Goal: Task Accomplishment & Management: Complete application form

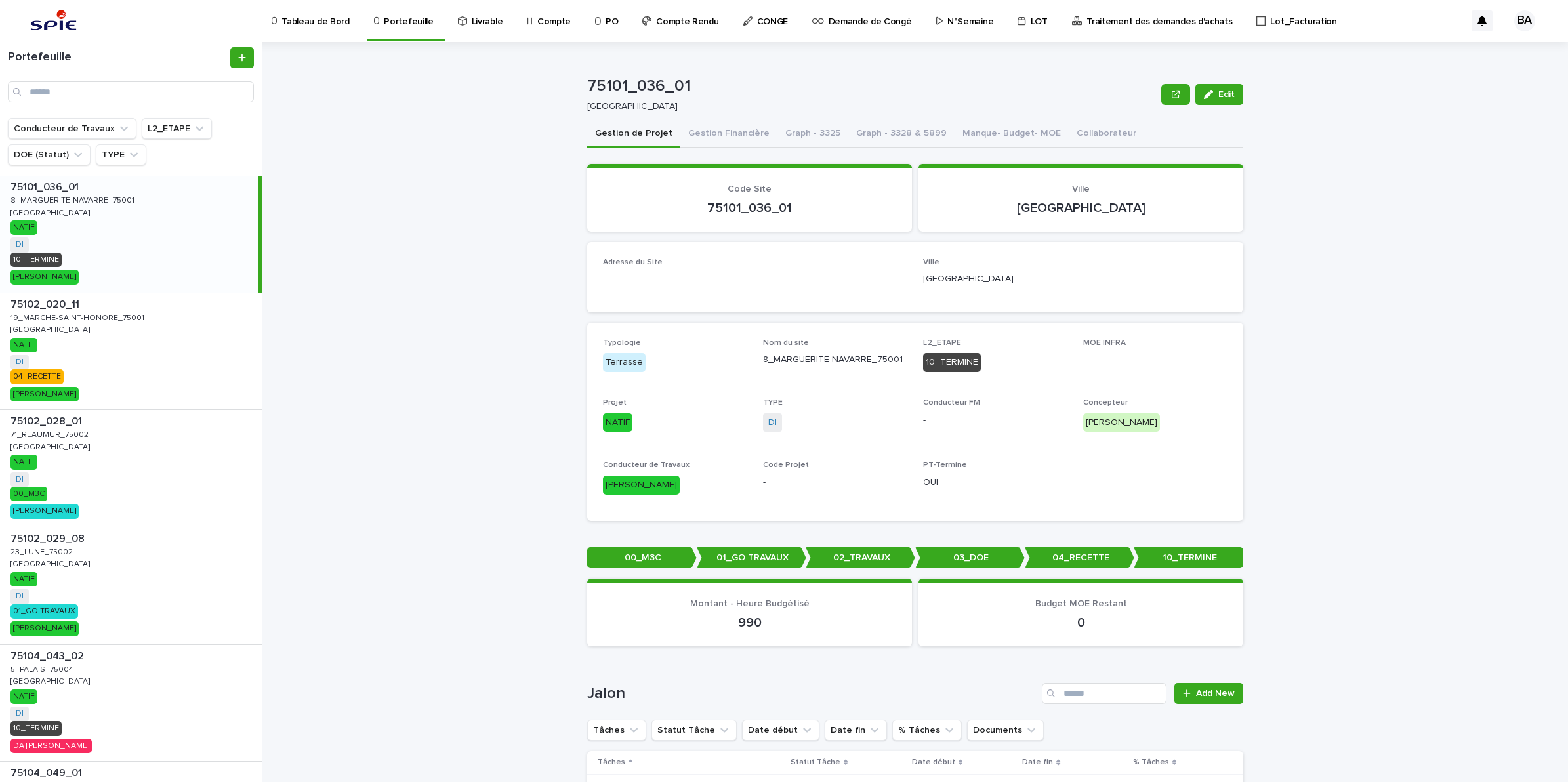
click at [1168, 24] on p "Traitement des demandes d'achats" at bounding box center [1159, 14] width 145 height 28
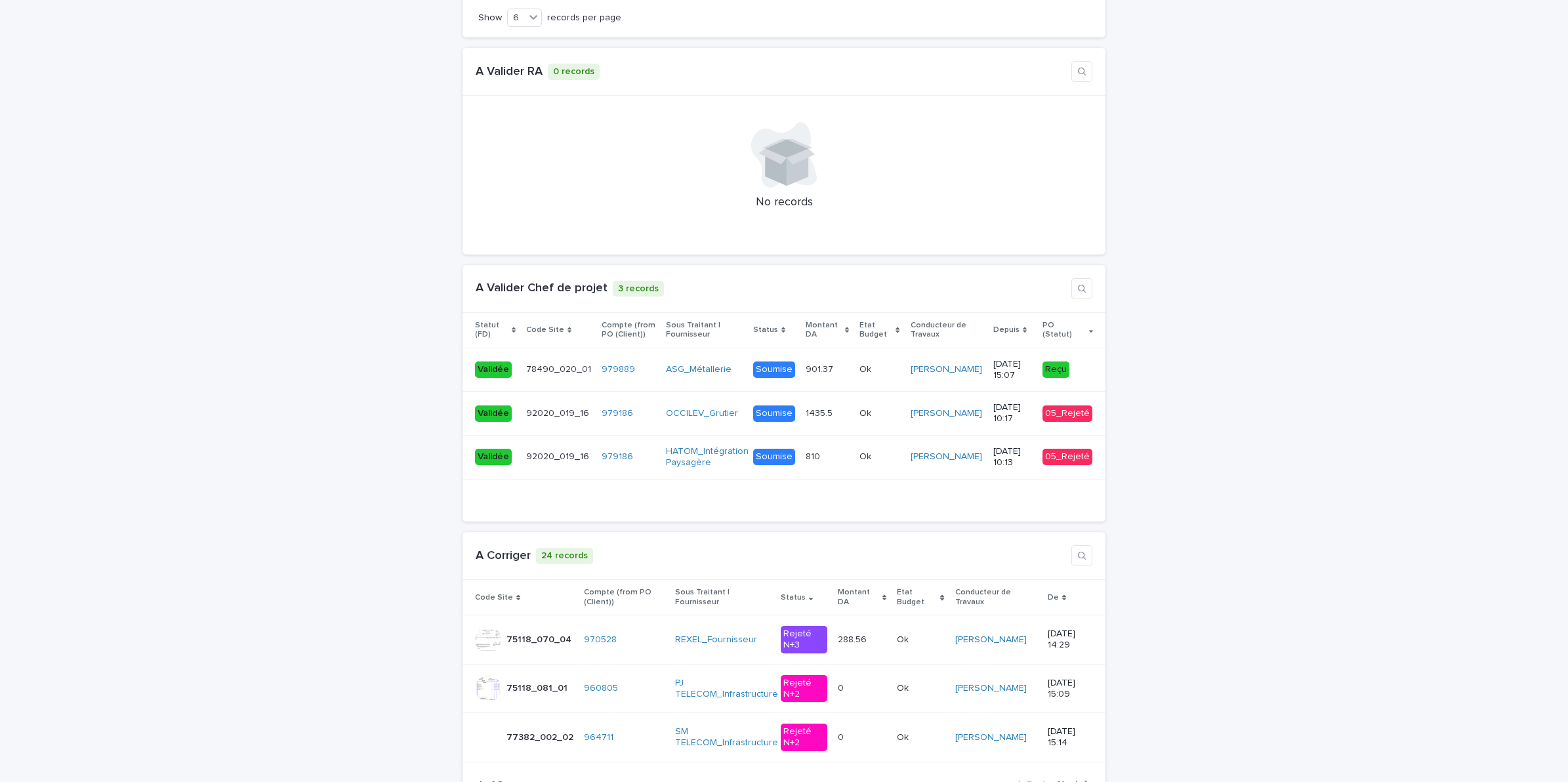
scroll to position [2706, 0]
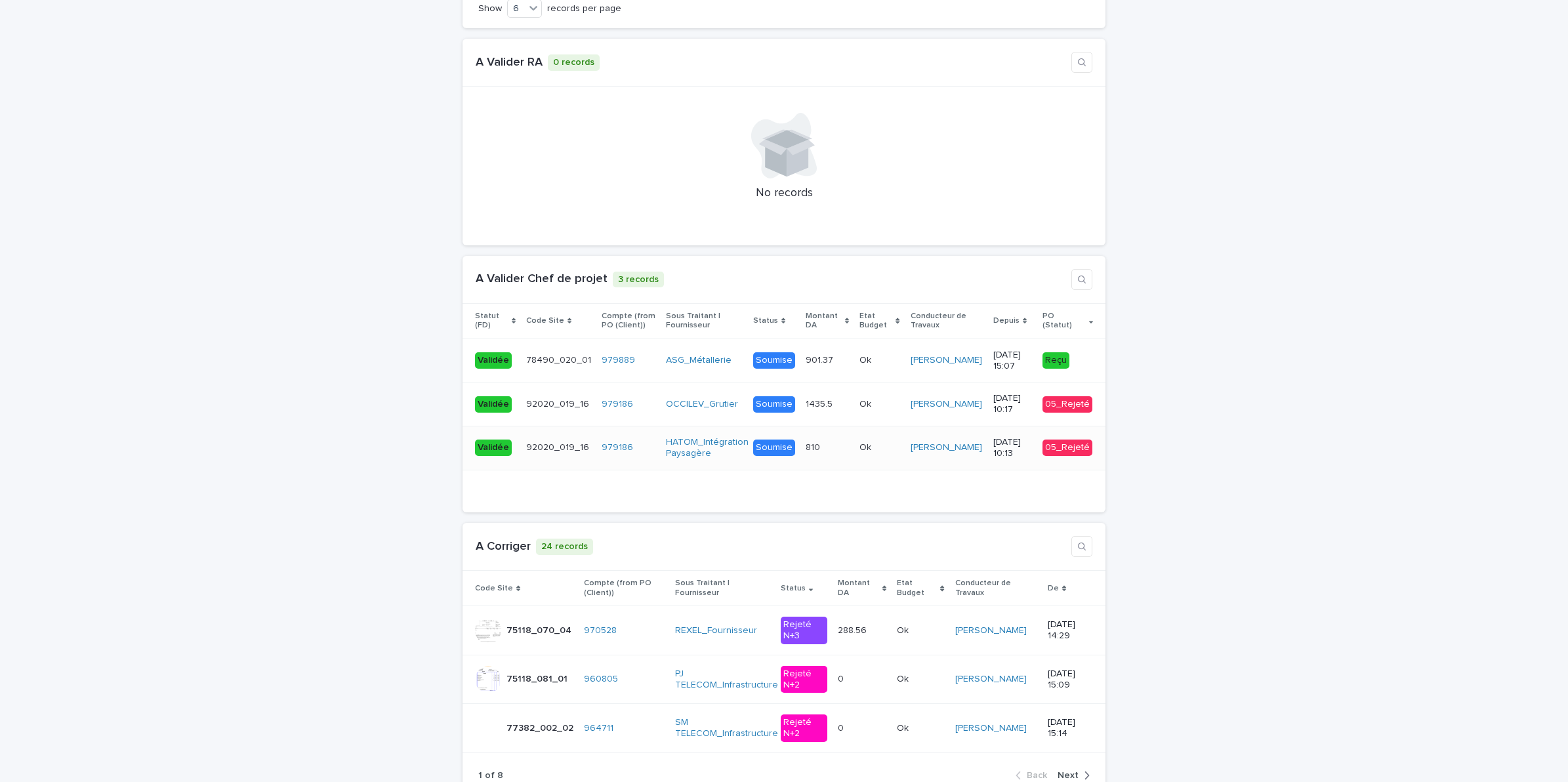
click at [731, 427] on td "HATOM_Intégration Paysagère" at bounding box center [704, 448] width 87 height 44
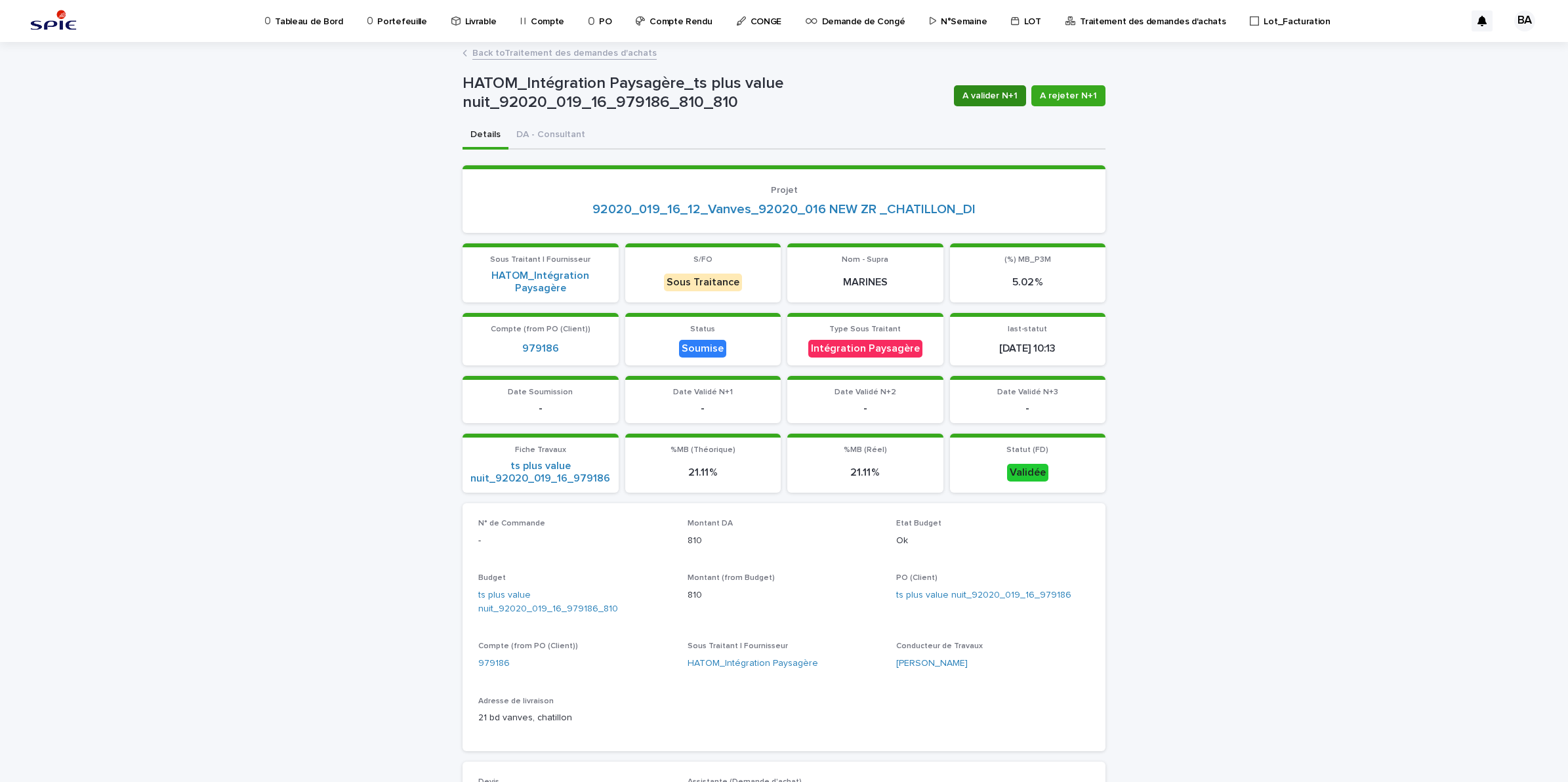
click at [1000, 94] on span "A valider N+1" at bounding box center [990, 96] width 55 height 13
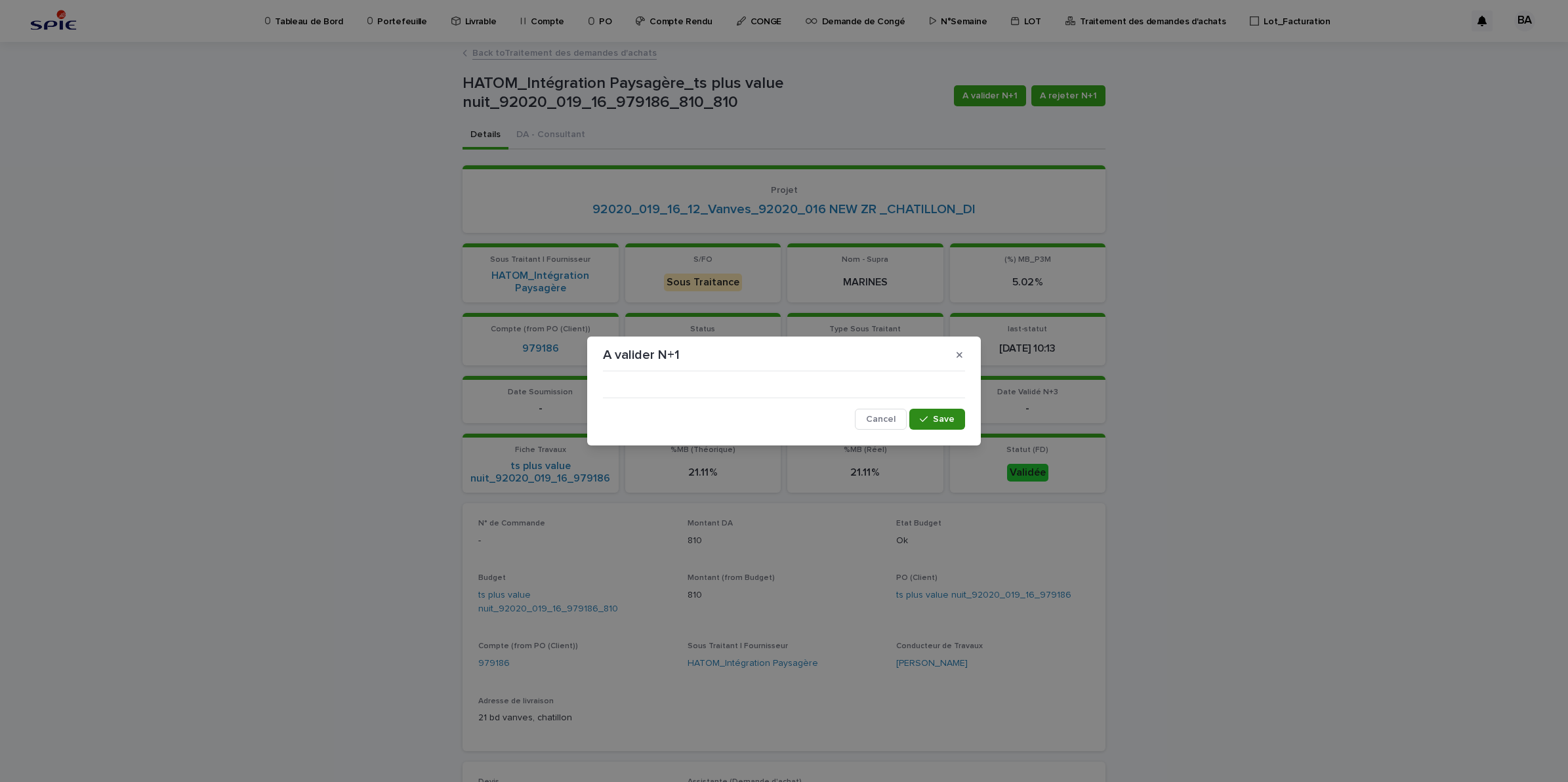
click at [943, 425] on button "Save" at bounding box center [937, 419] width 56 height 21
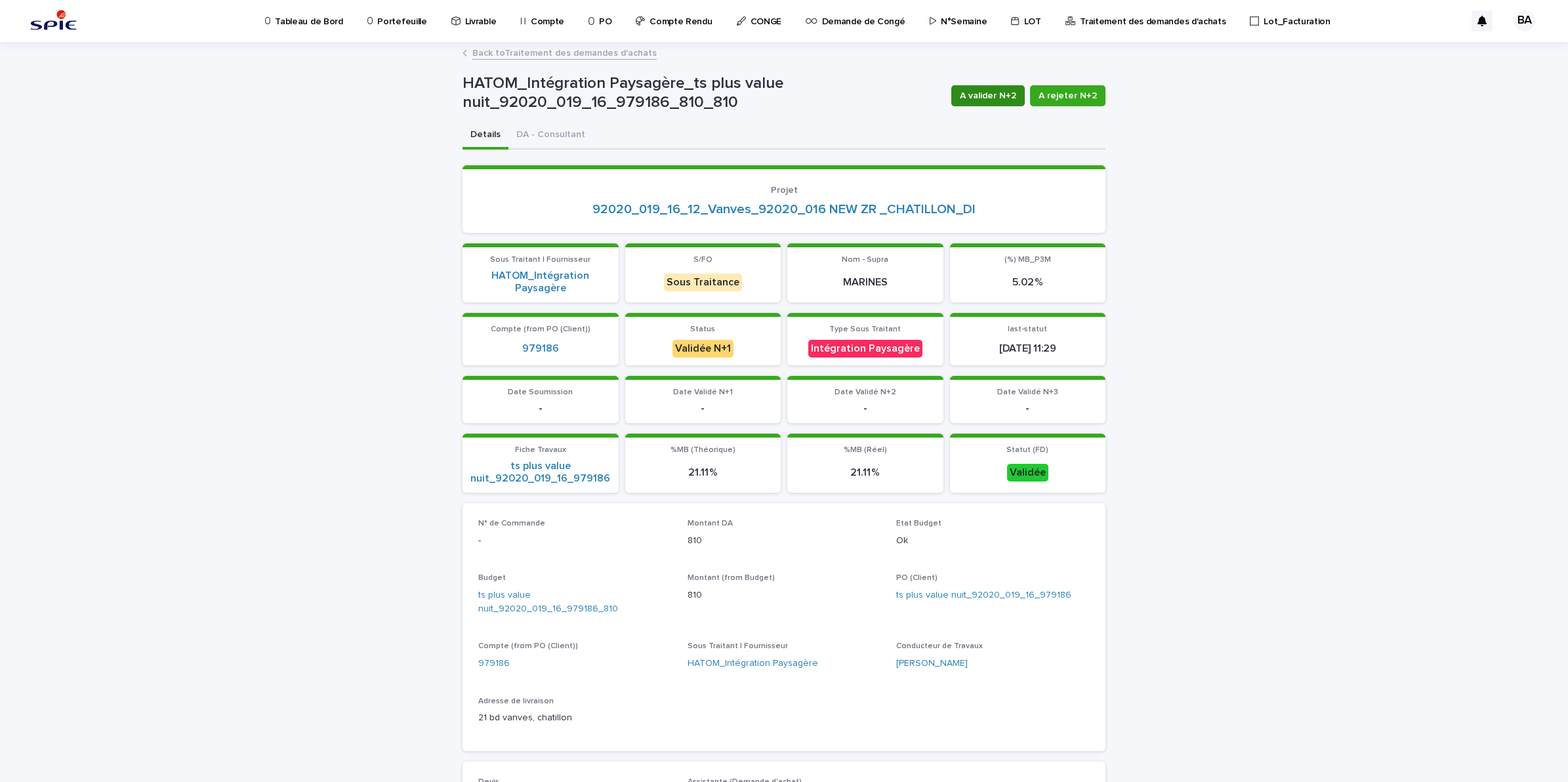
click at [979, 98] on span "A valider N+2" at bounding box center [988, 96] width 56 height 13
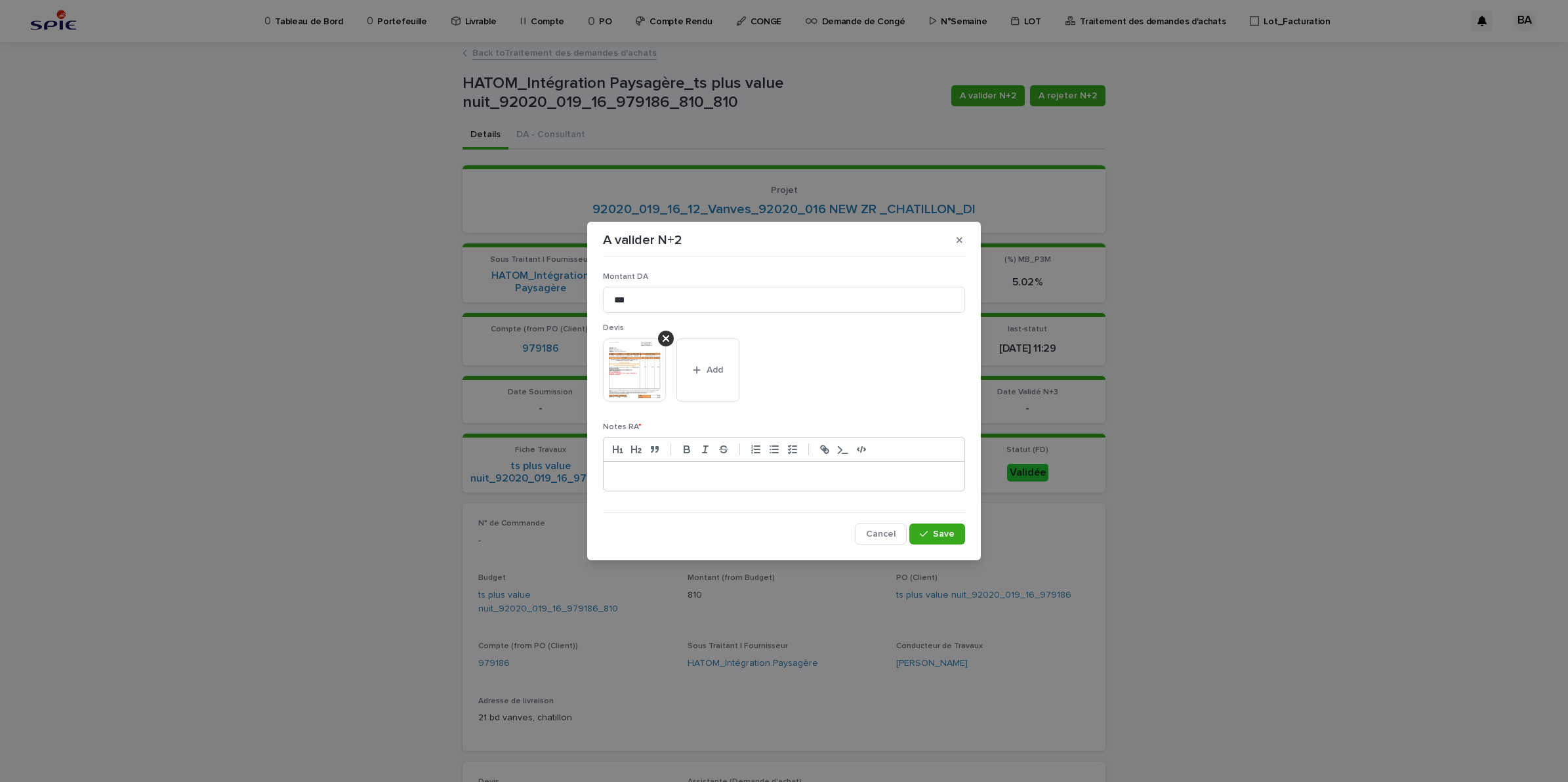
click at [693, 470] on p at bounding box center [784, 476] width 341 height 13
click at [889, 478] on p "**********" at bounding box center [784, 476] width 341 height 13
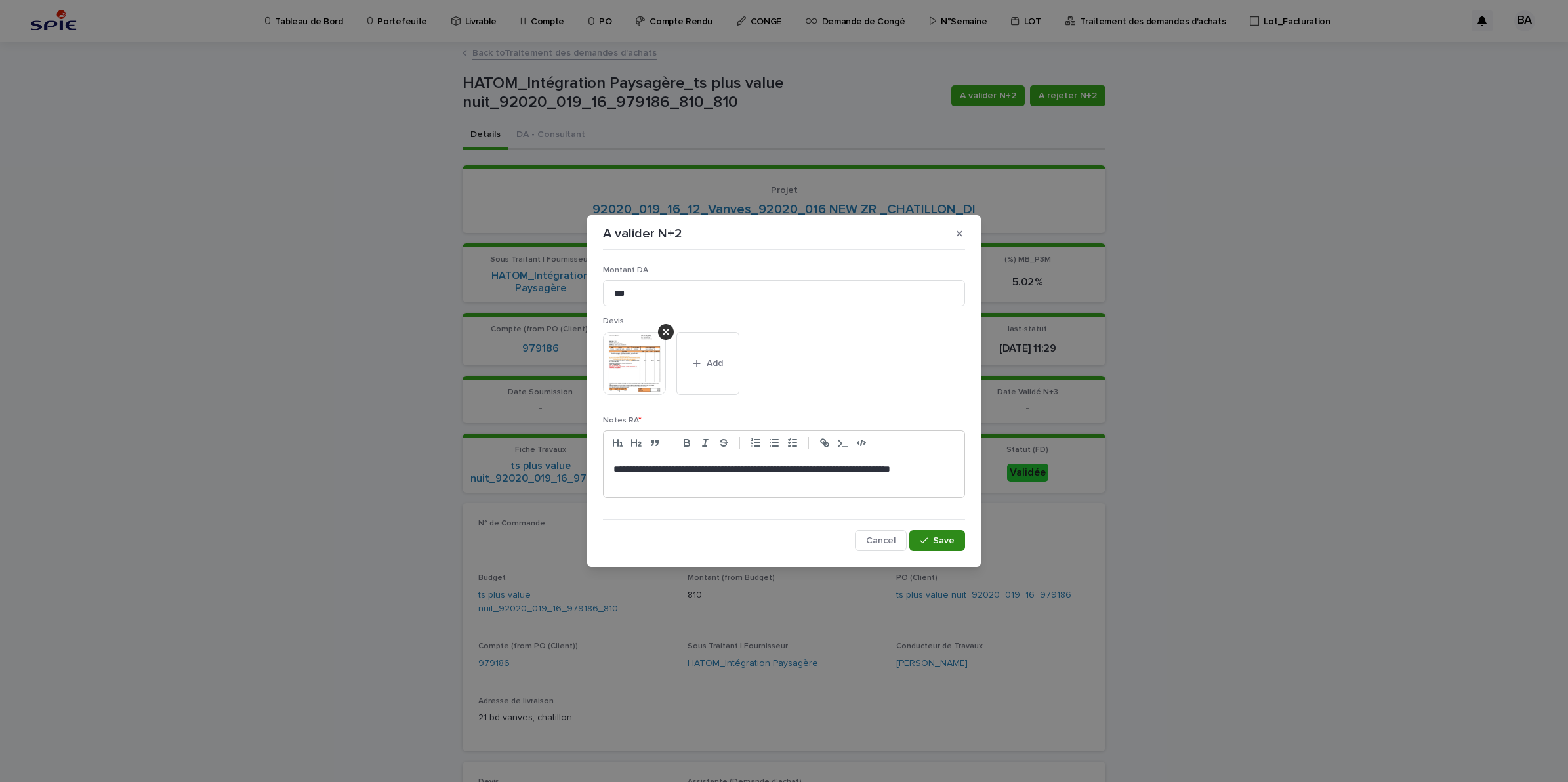
click at [938, 542] on span "Save" at bounding box center [943, 540] width 21 height 9
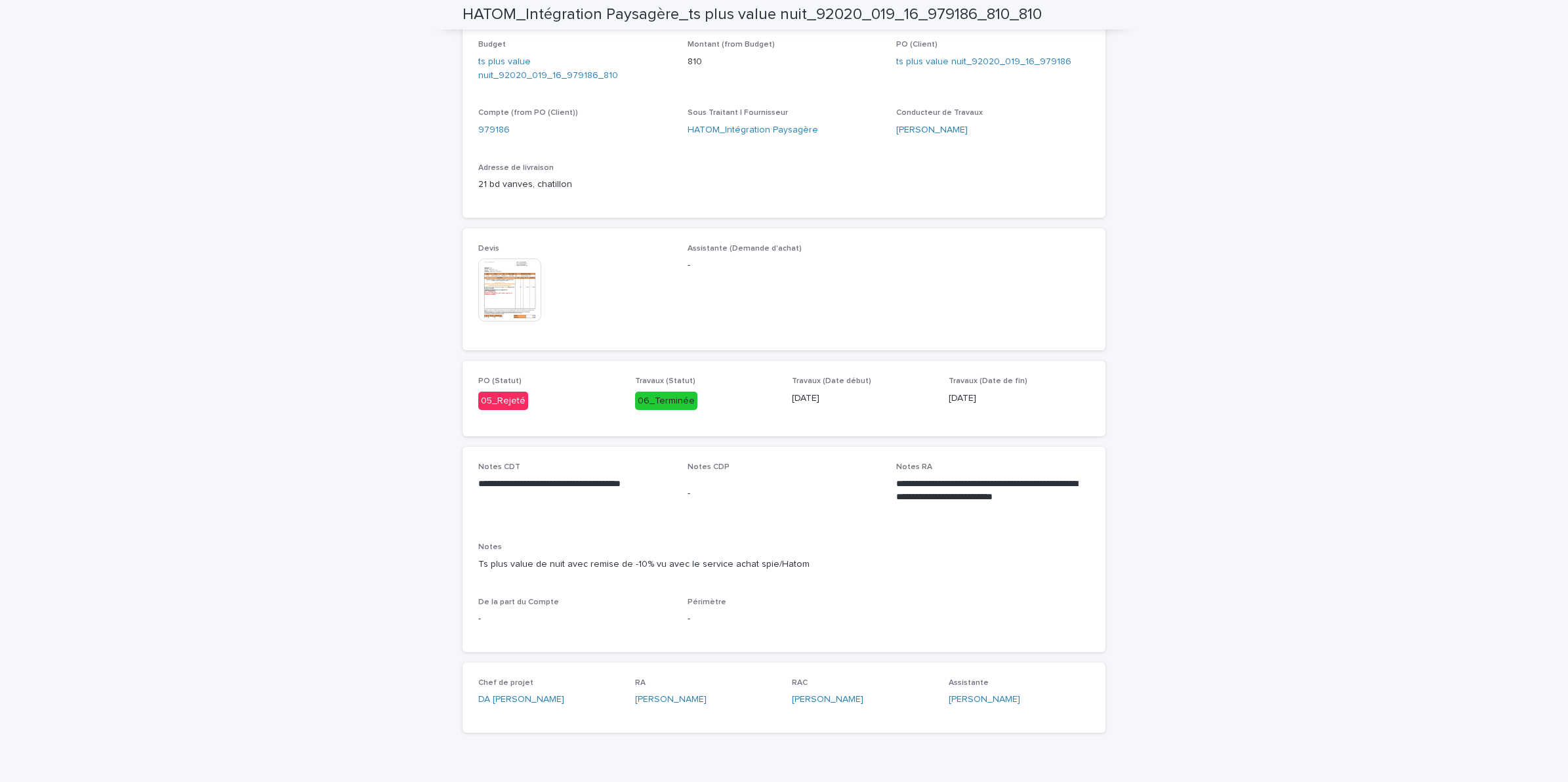
scroll to position [542, 0]
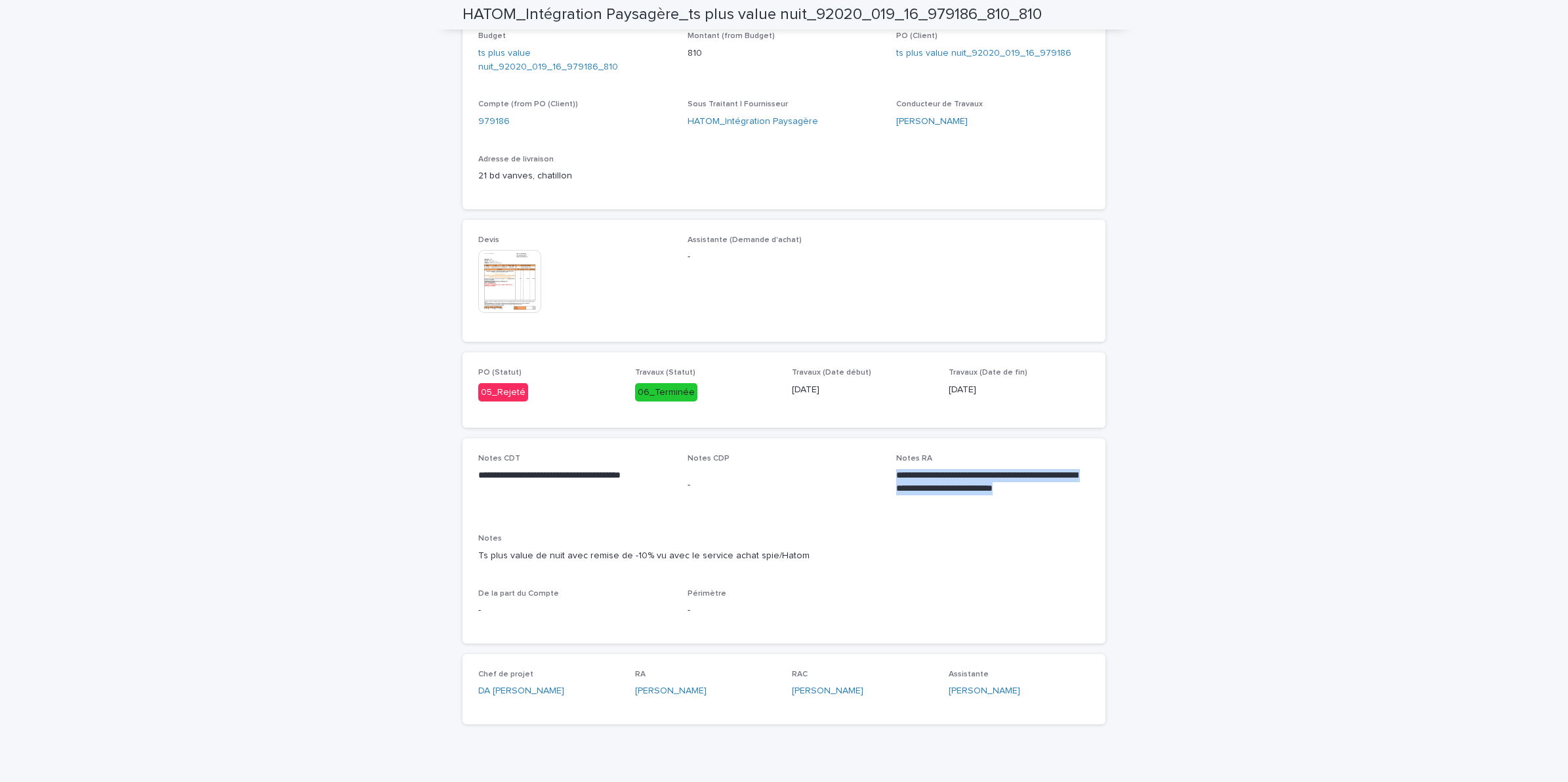
drag, startPoint x: 929, startPoint y: 490, endPoint x: 887, endPoint y: 457, distance: 53.4
click at [887, 457] on div "**********" at bounding box center [783, 540] width 612 height 173
copy p "**********"
click at [1256, 535] on div "Loading... Saving… Loading... Saving… HATOM_Intégration Paysagère_ts plus value…" at bounding box center [784, 150] width 1568 height 1299
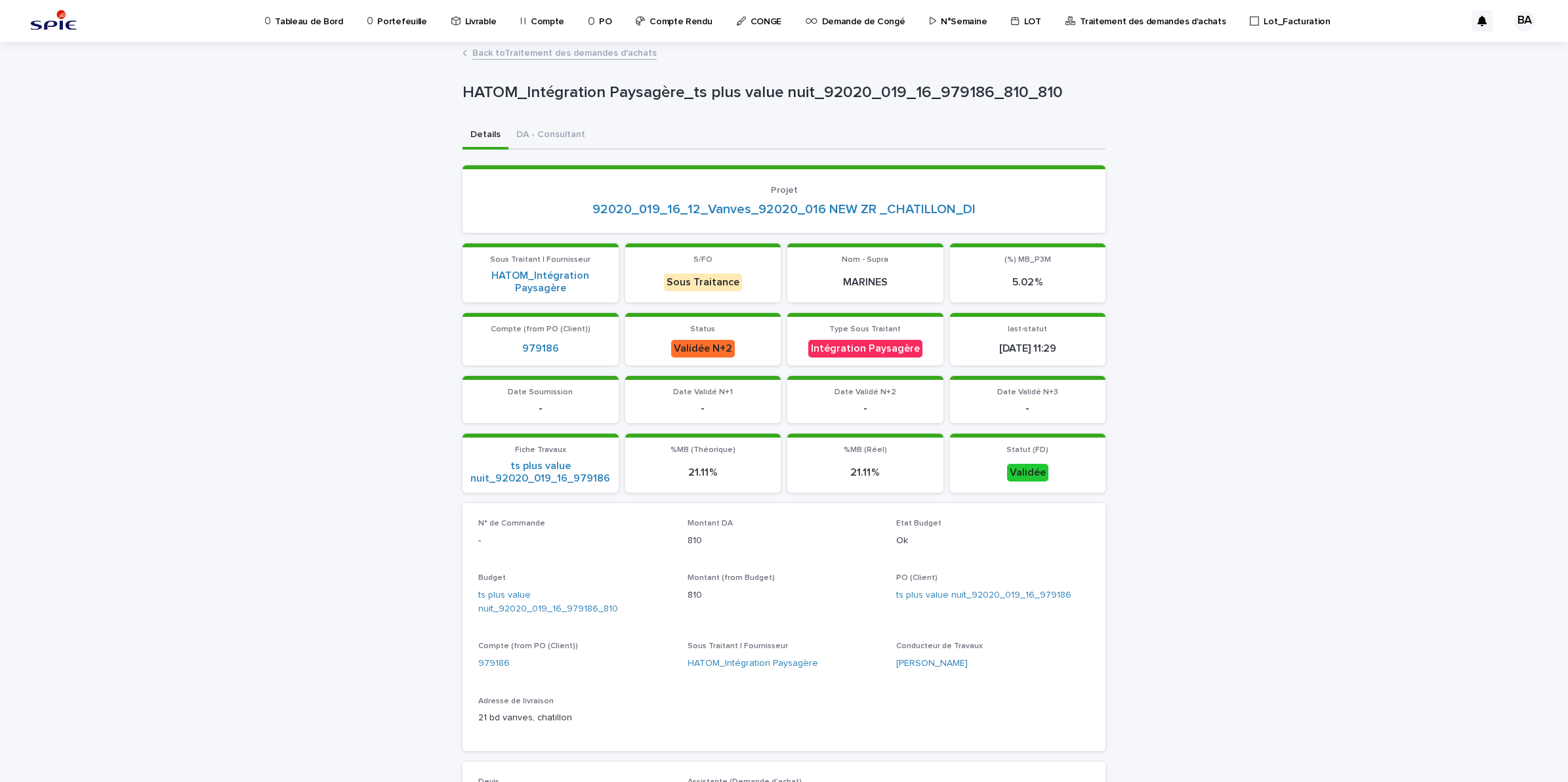
click at [588, 54] on link "Back to Traitement des demandes d'achats" at bounding box center [564, 52] width 184 height 15
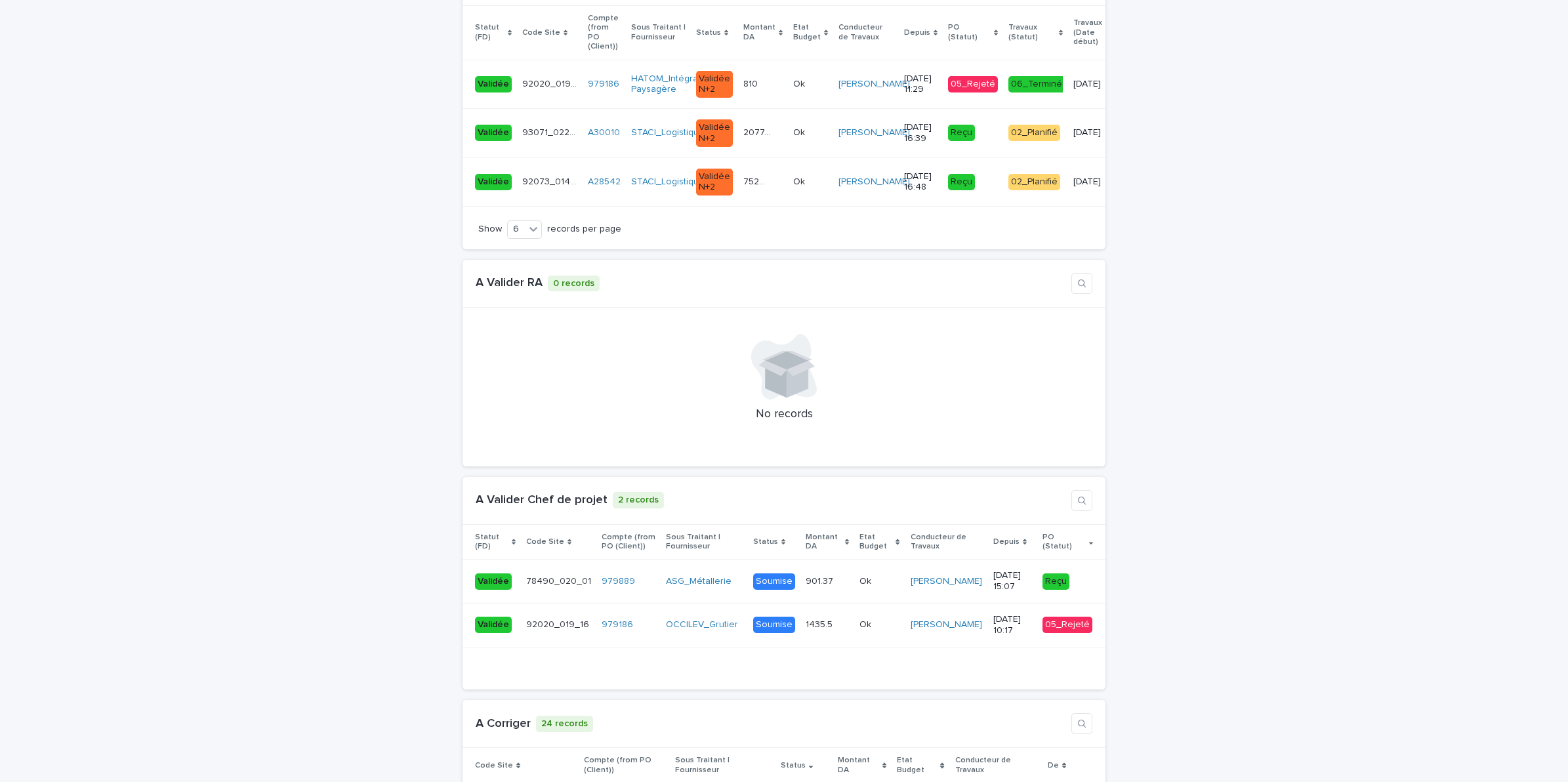
scroll to position [2624, 0]
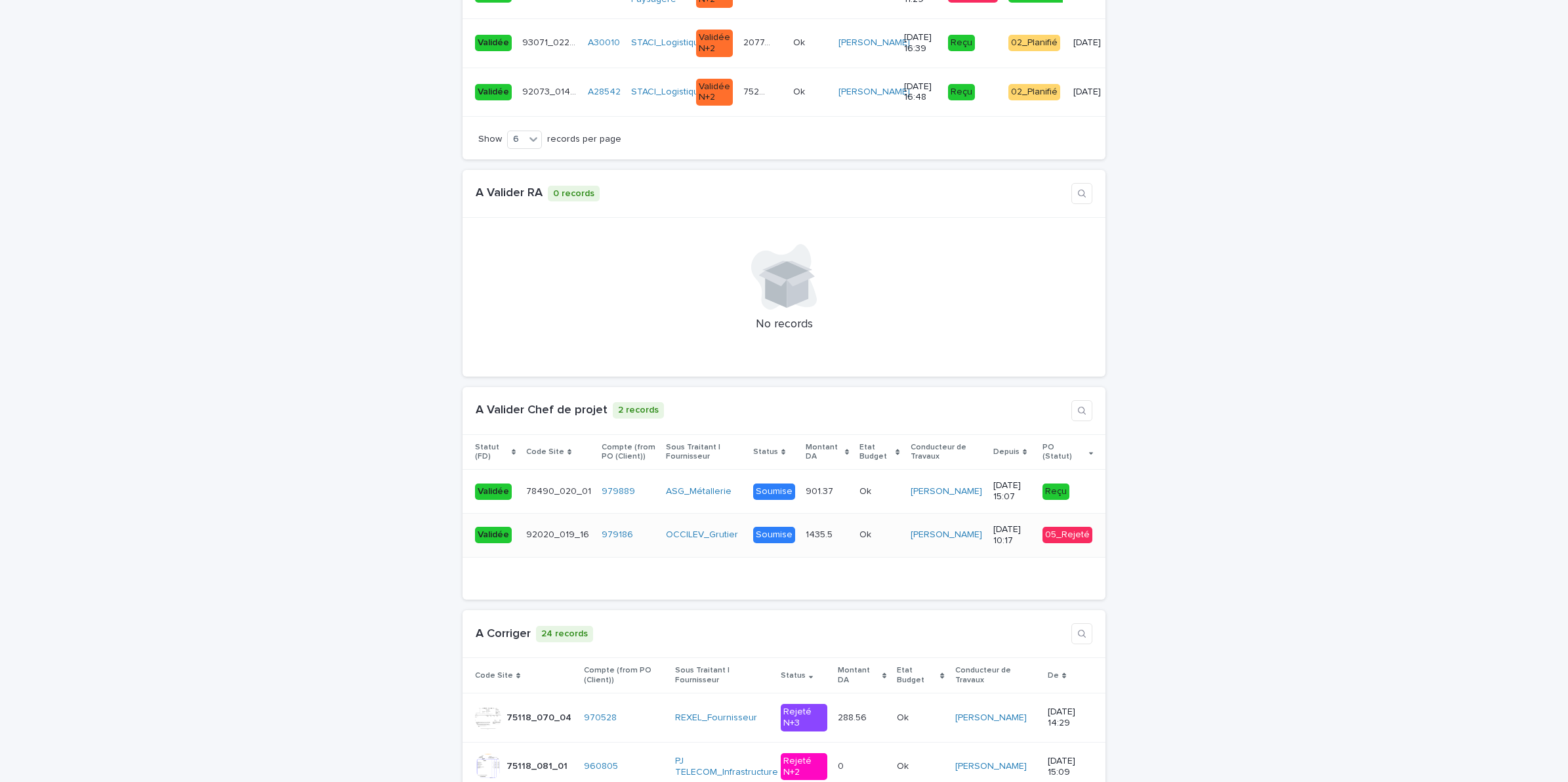
click at [824, 514] on td "1435.5 1435.5" at bounding box center [828, 535] width 54 height 44
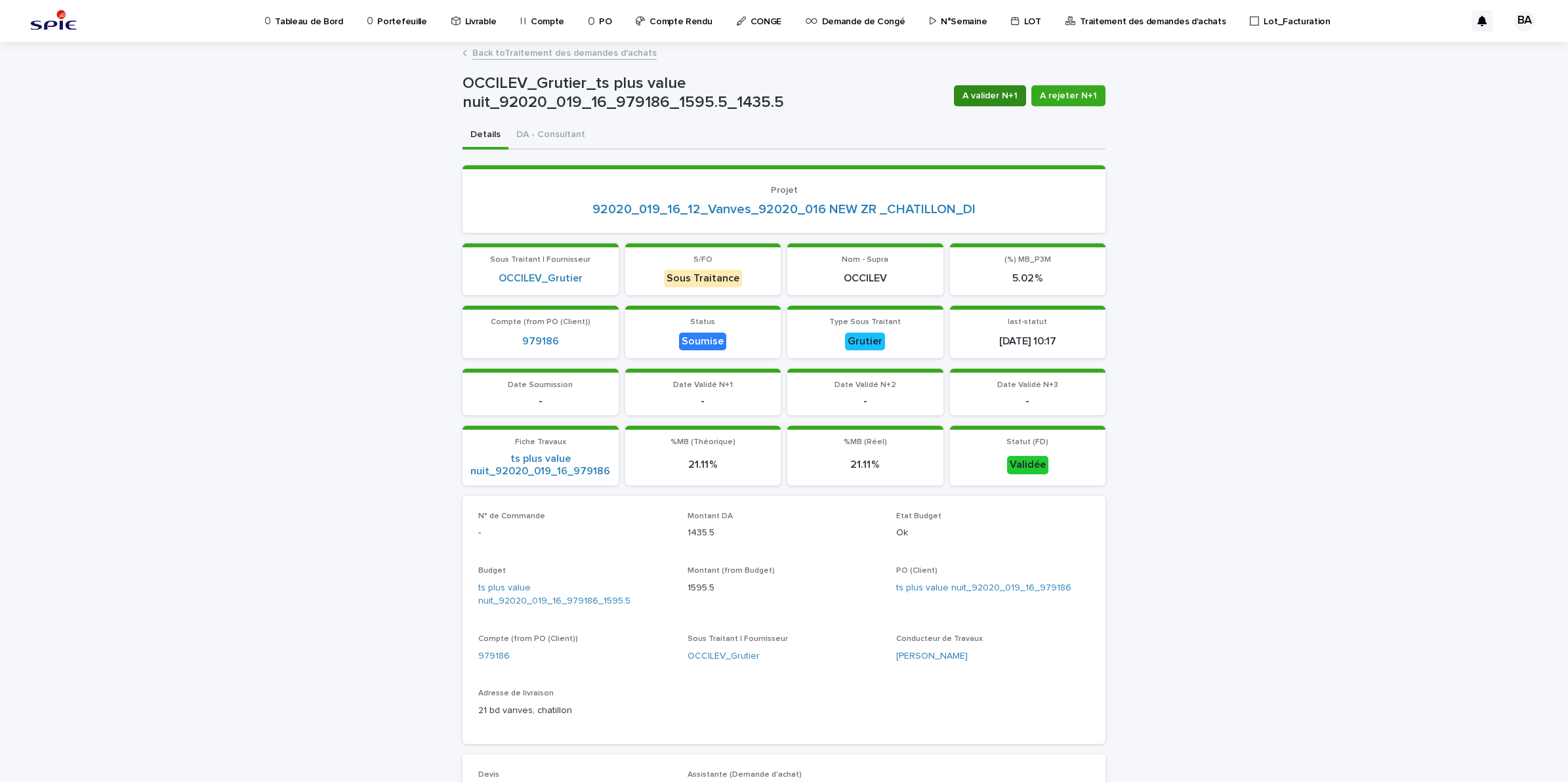
click at [996, 90] on span "A valider N+1" at bounding box center [990, 96] width 55 height 13
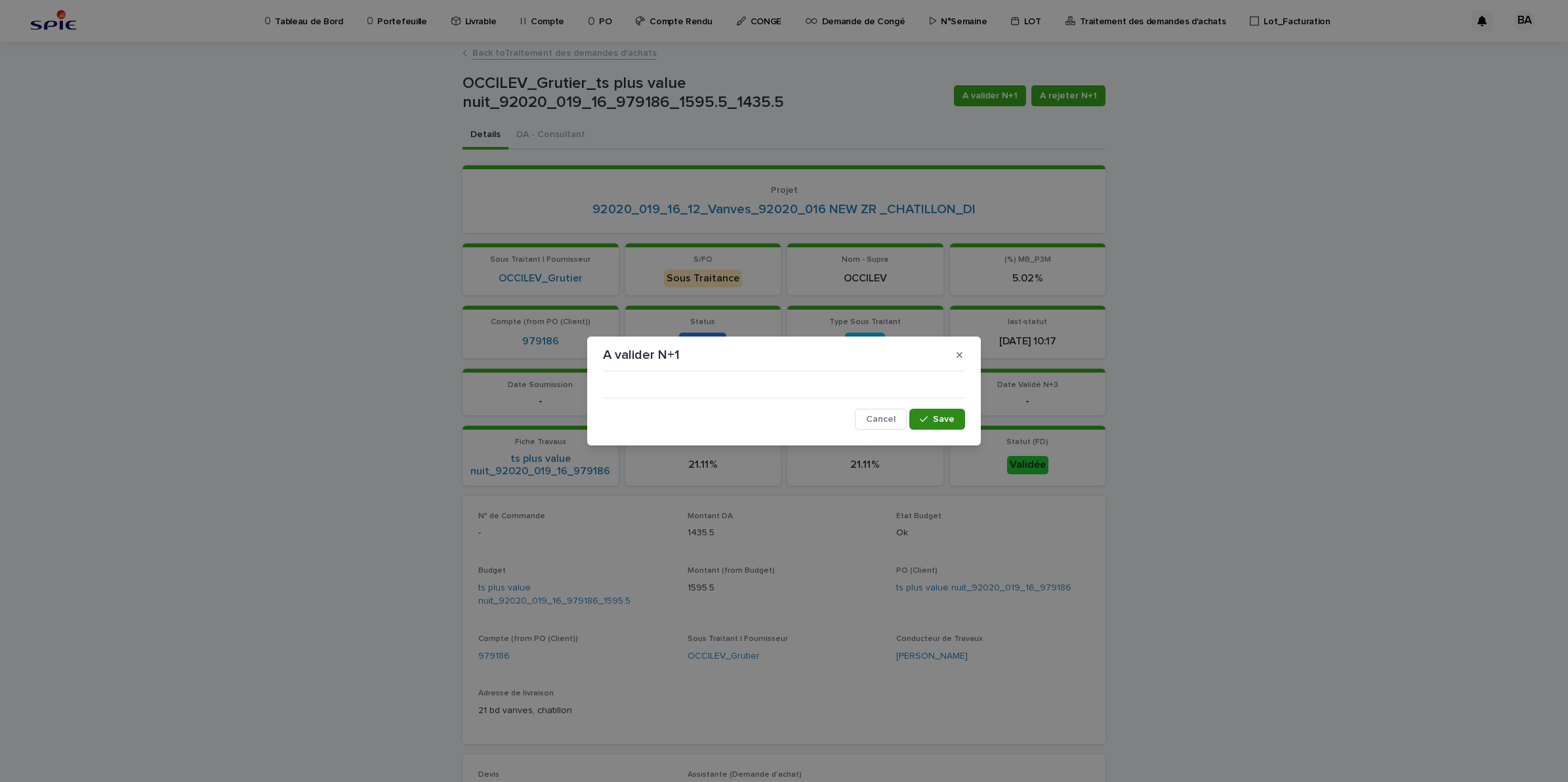
click at [927, 422] on icon "button" at bounding box center [923, 419] width 8 height 9
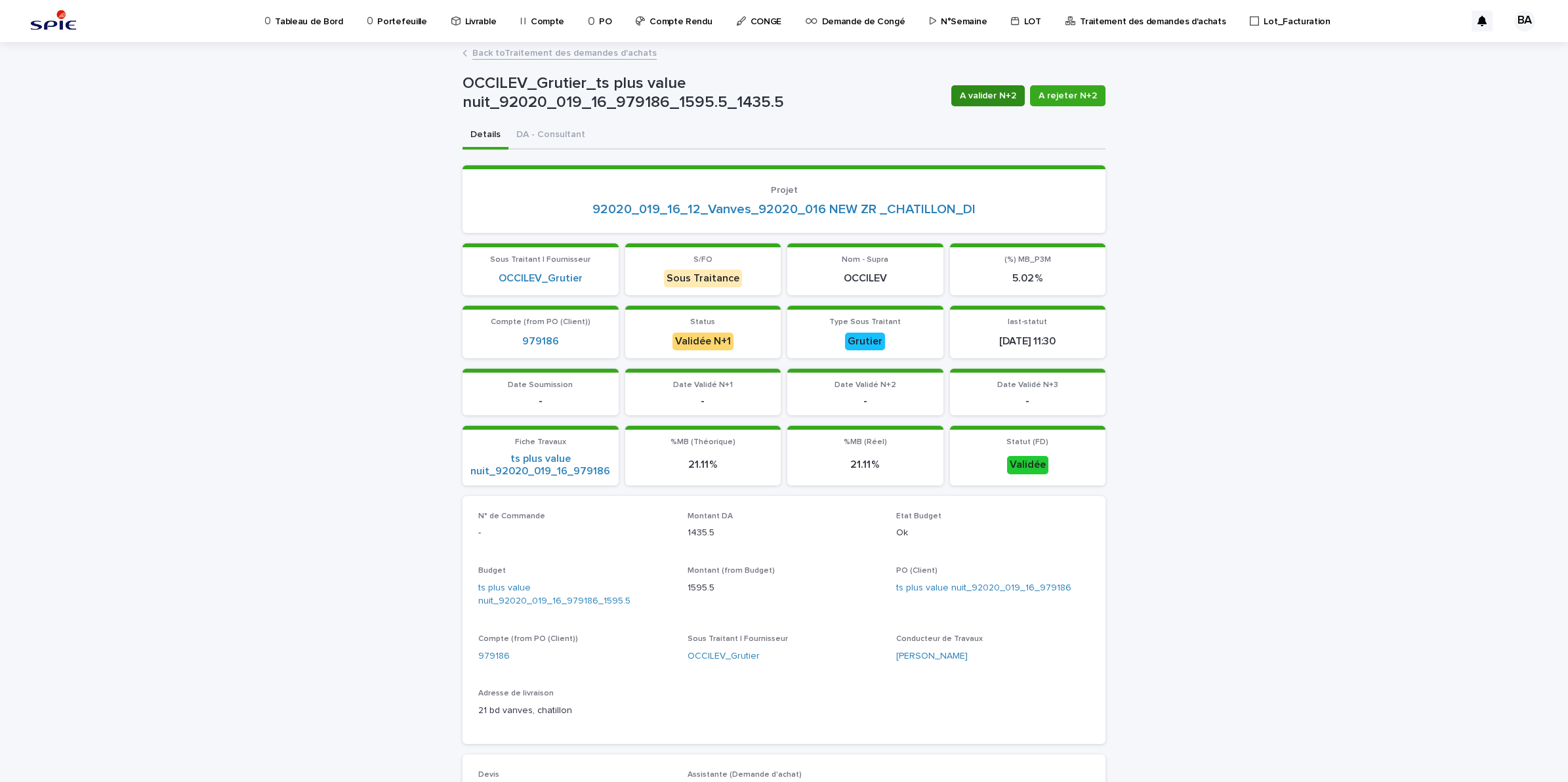
click at [981, 100] on span "A valider N+2" at bounding box center [988, 96] width 56 height 13
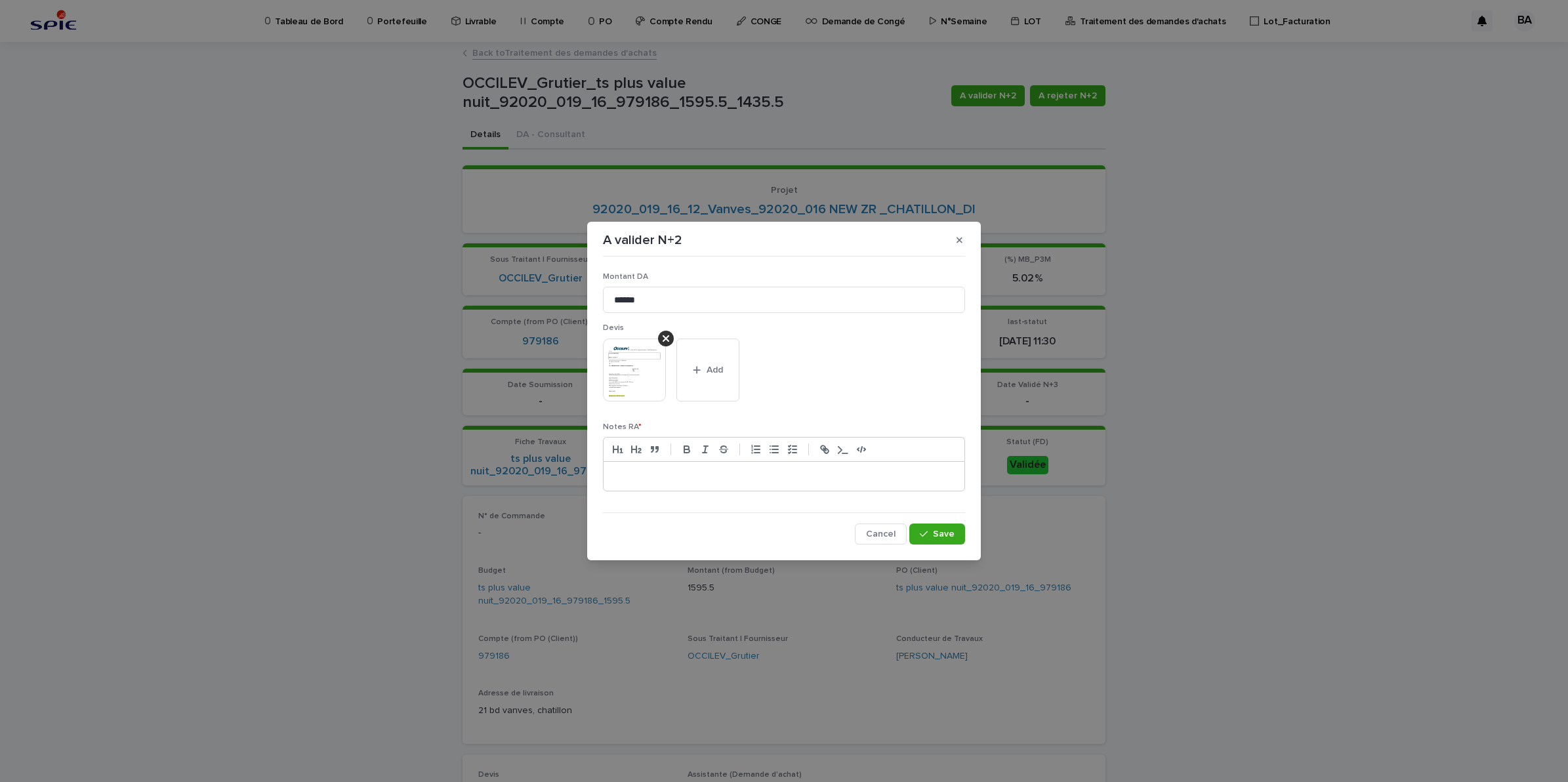
click at [659, 462] on div at bounding box center [783, 477] width 361 height 29
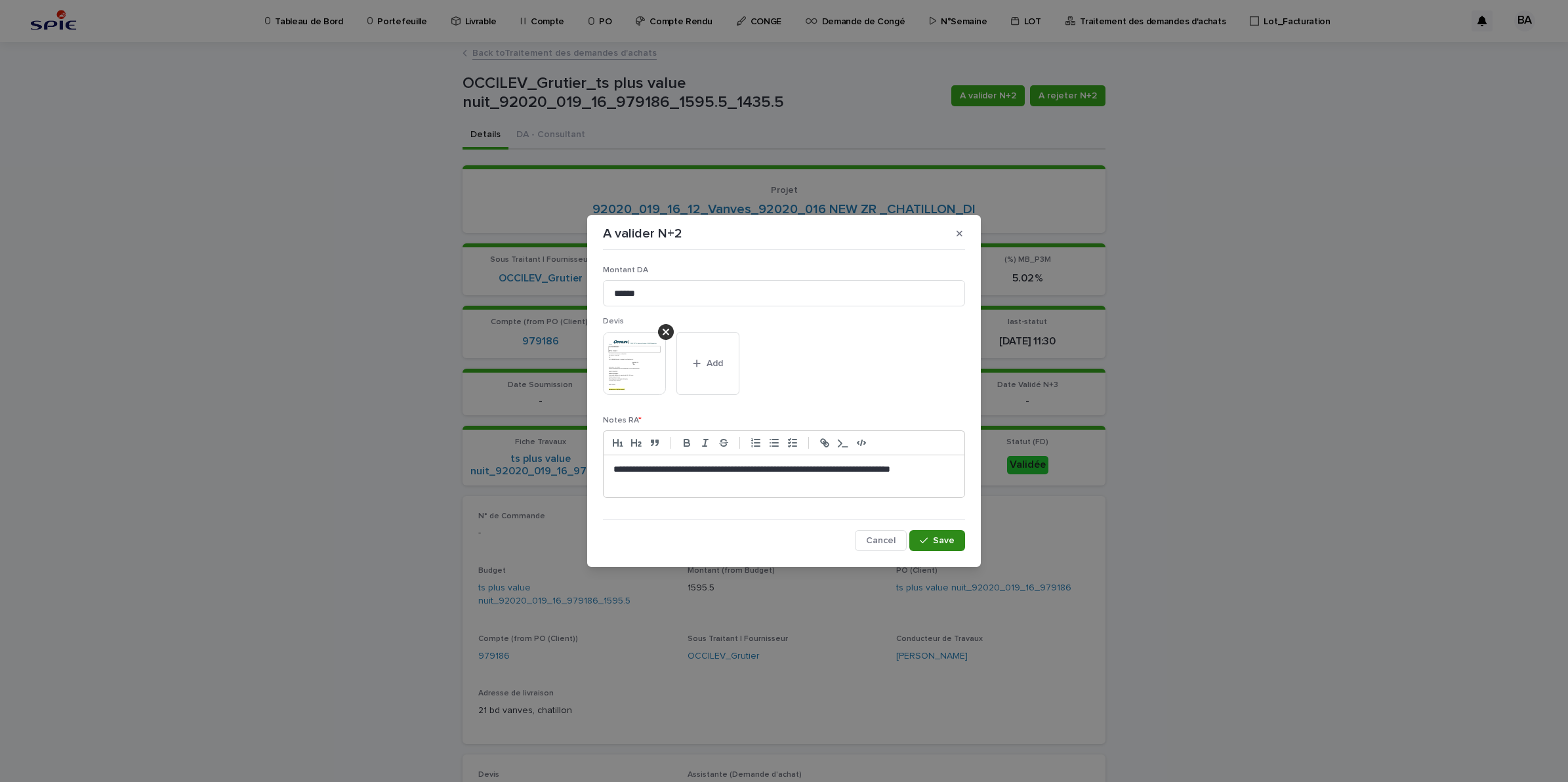
click at [948, 535] on button "Save" at bounding box center [937, 540] width 56 height 21
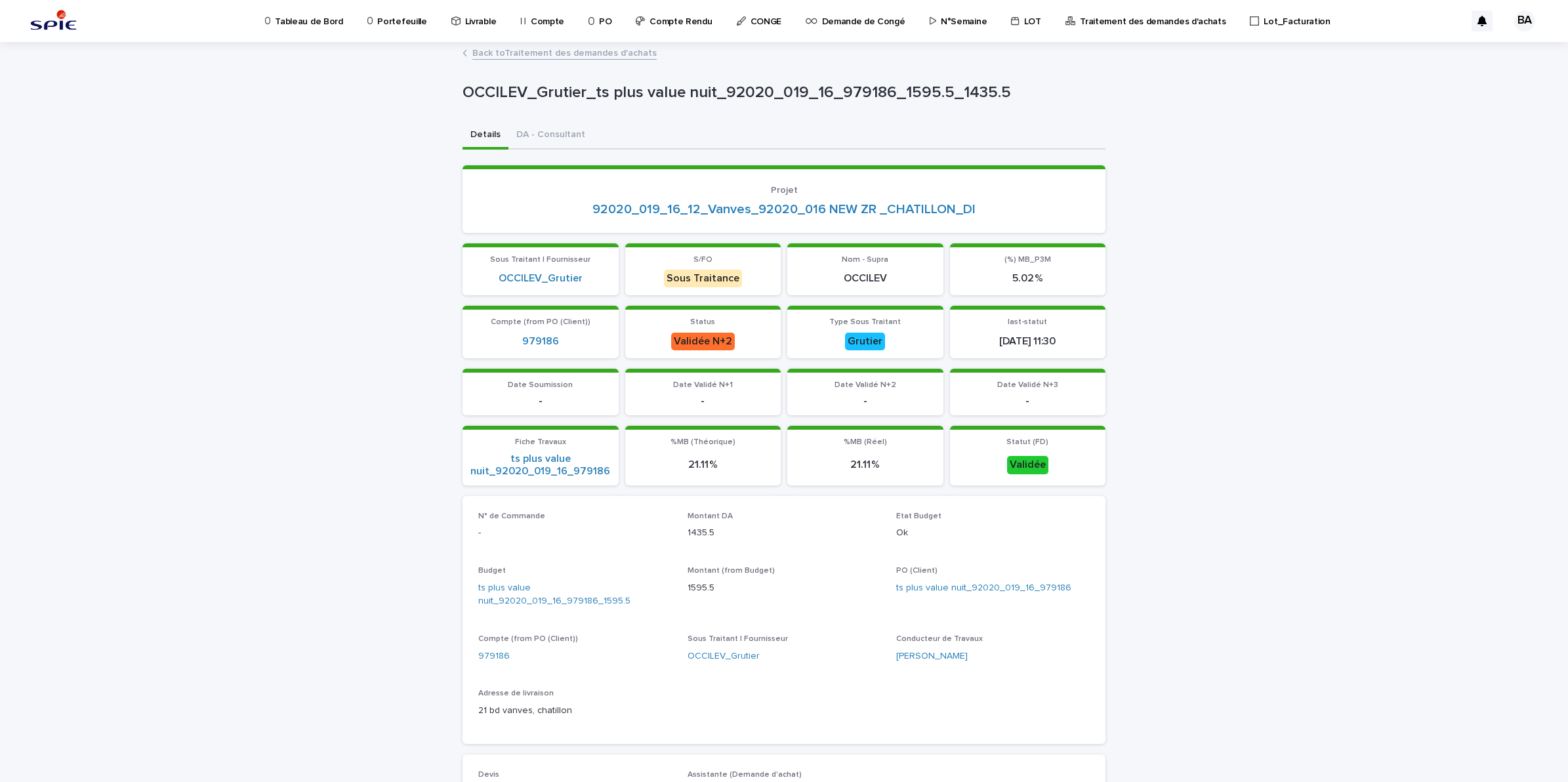
click at [495, 53] on link "Back to Traitement des demandes d'achats" at bounding box center [564, 52] width 184 height 15
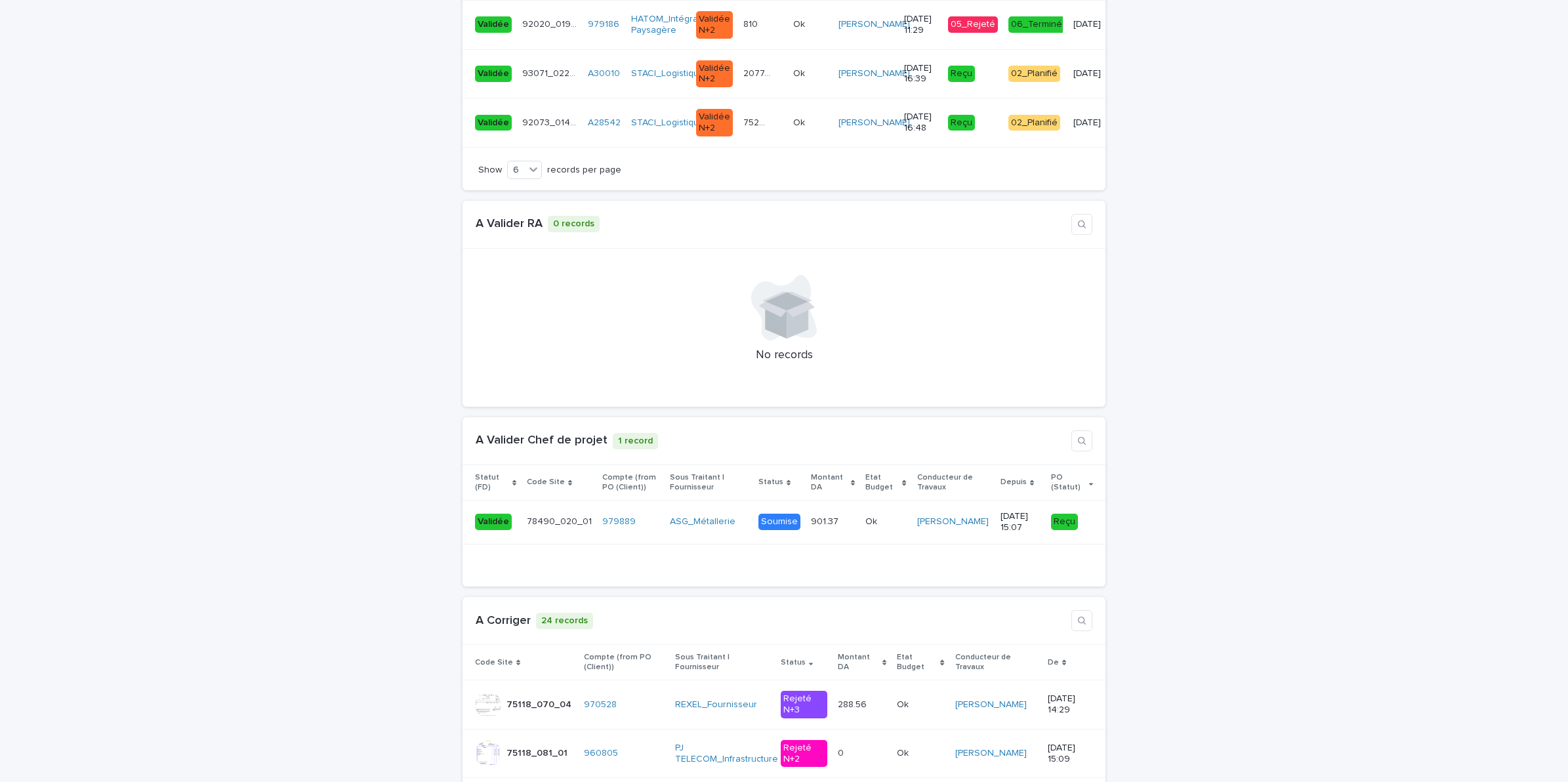
scroll to position [2788, 0]
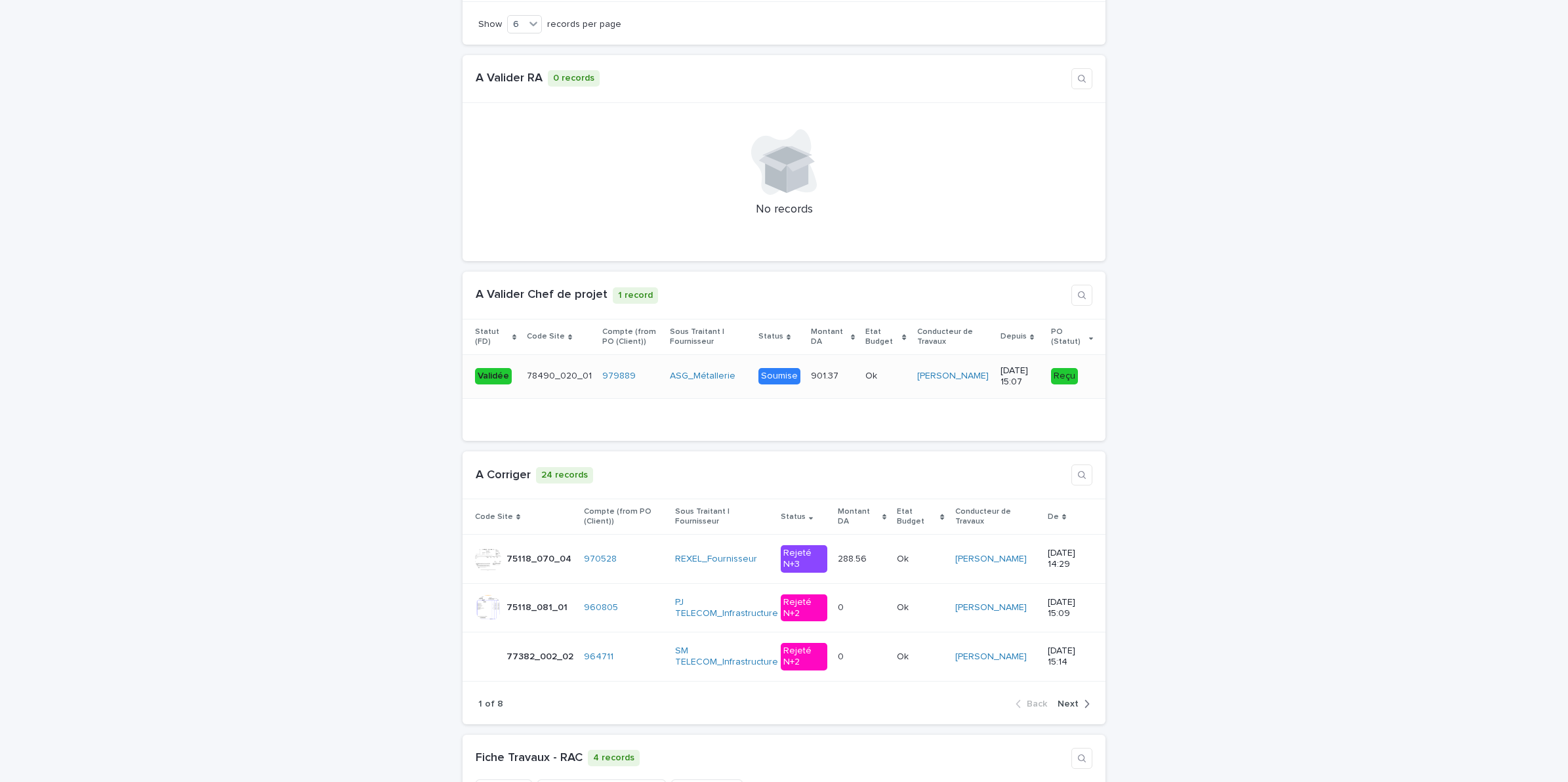
click at [830, 355] on td "901.37 901.37" at bounding box center [832, 376] width 55 height 44
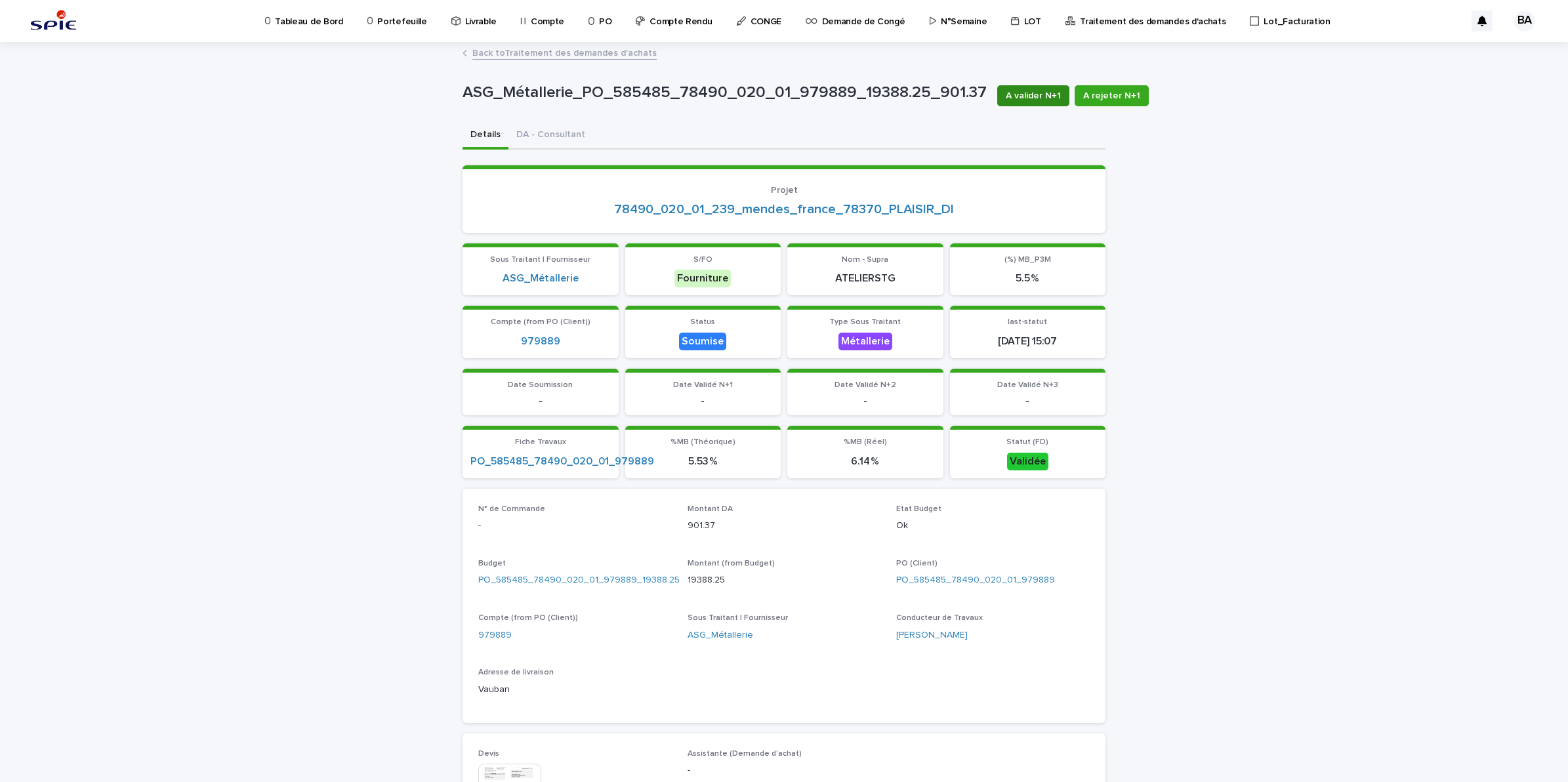
click at [1027, 95] on span "A valider N+1" at bounding box center [1033, 96] width 55 height 13
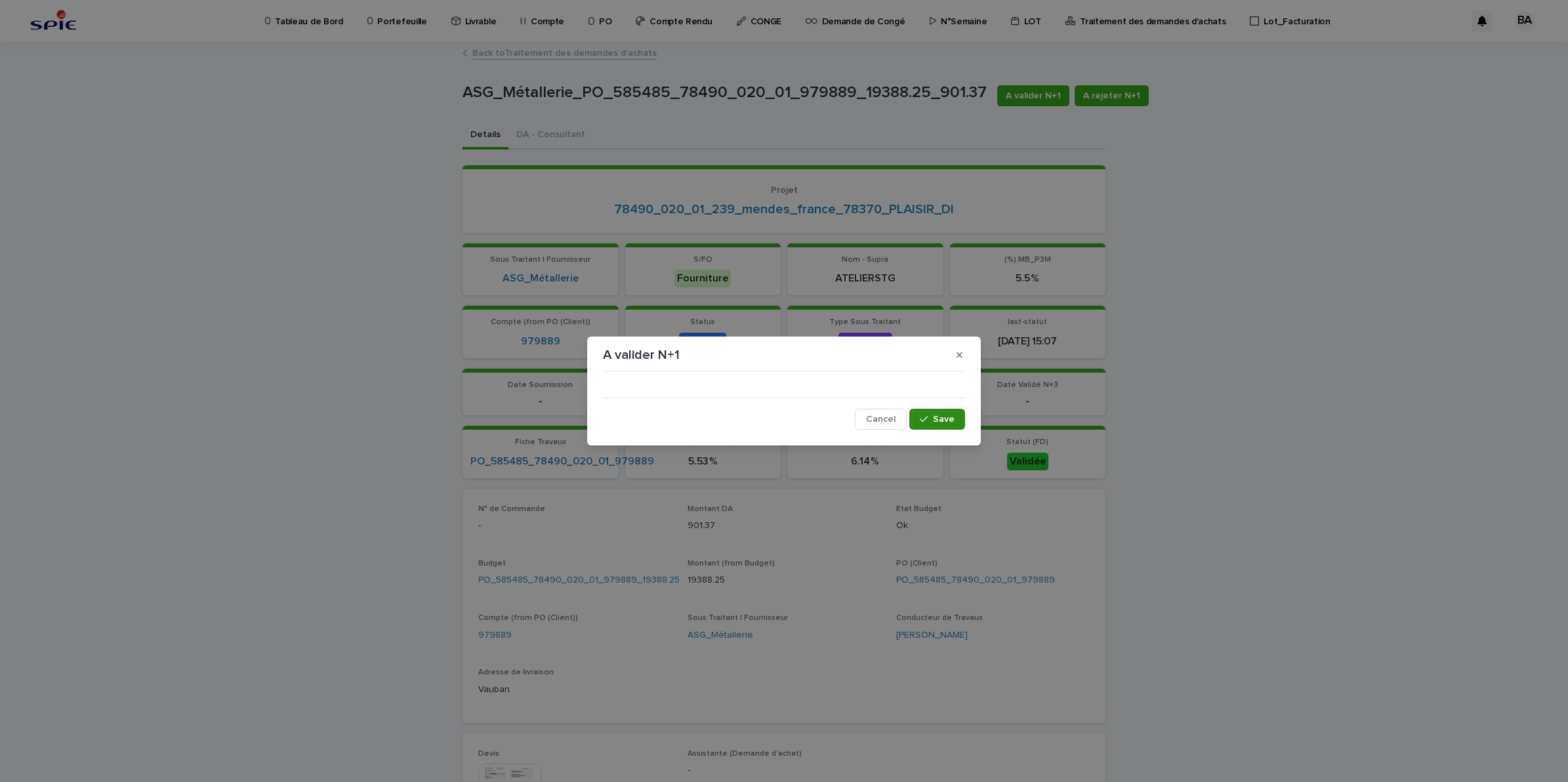
click at [937, 420] on span "Save" at bounding box center [943, 419] width 21 height 9
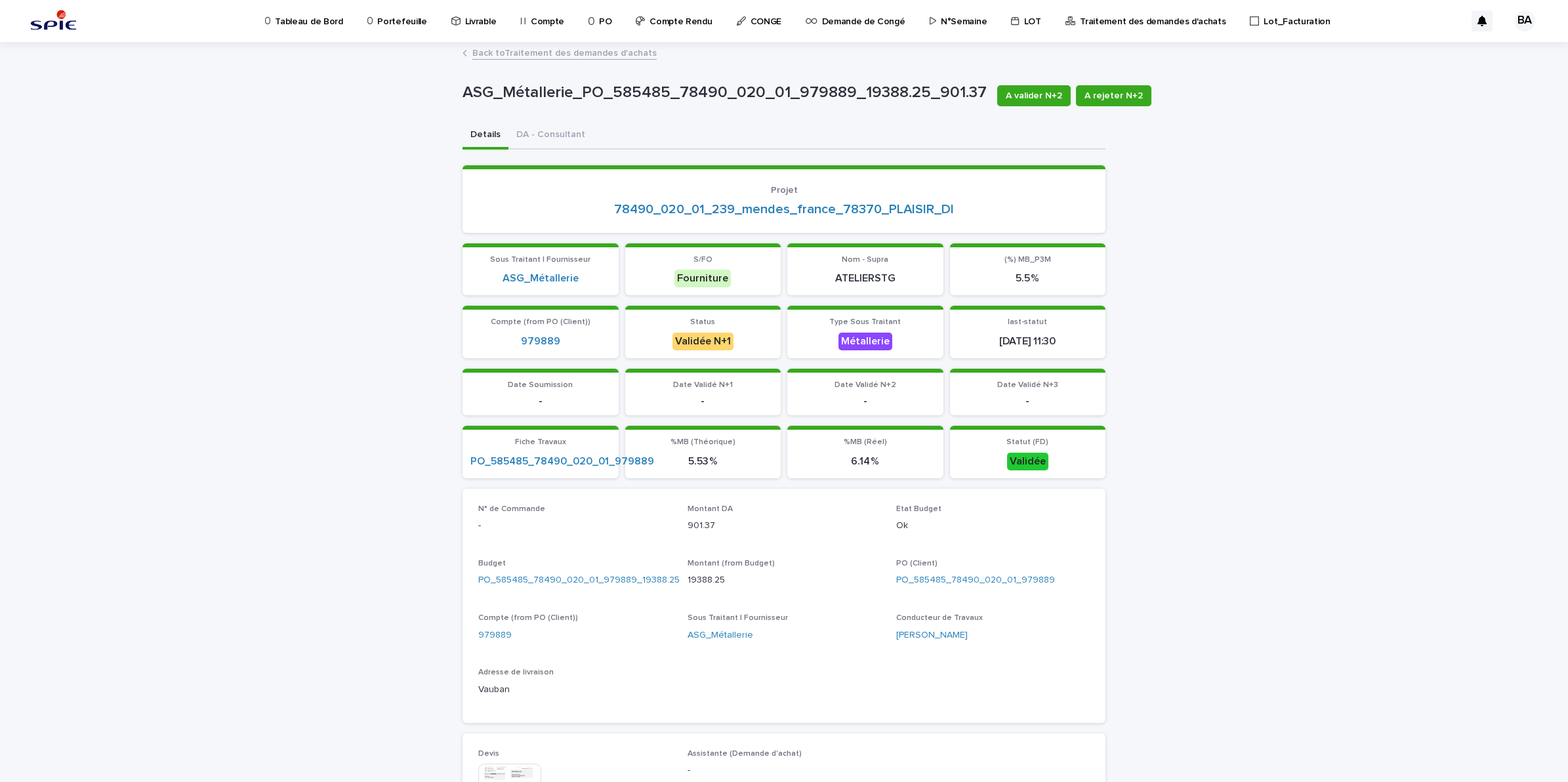
click at [1013, 102] on span "A valider N+2" at bounding box center [1033, 96] width 56 height 13
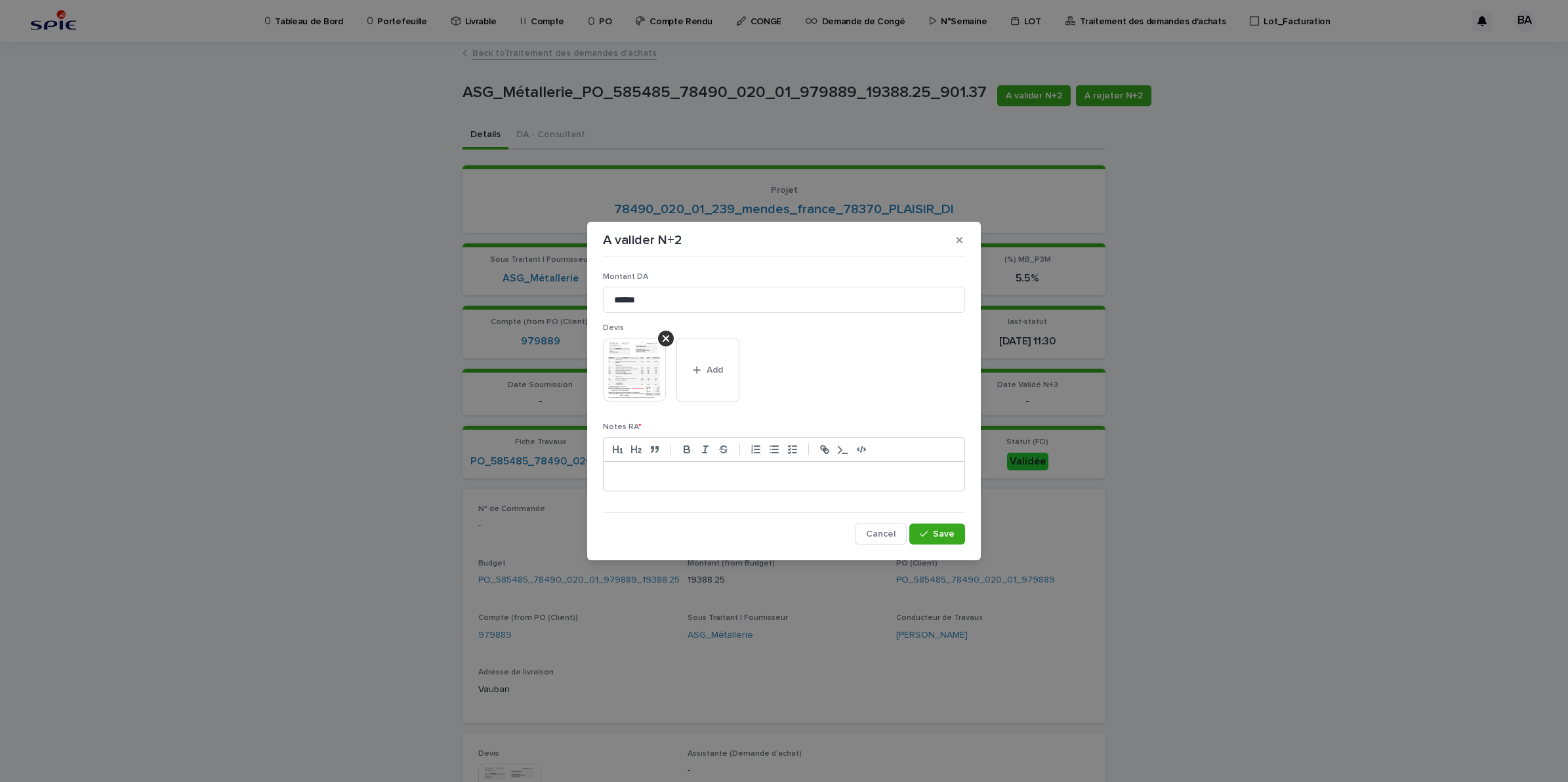
click at [740, 468] on div at bounding box center [783, 477] width 361 height 29
click at [953, 531] on span "Save" at bounding box center [943, 533] width 21 height 9
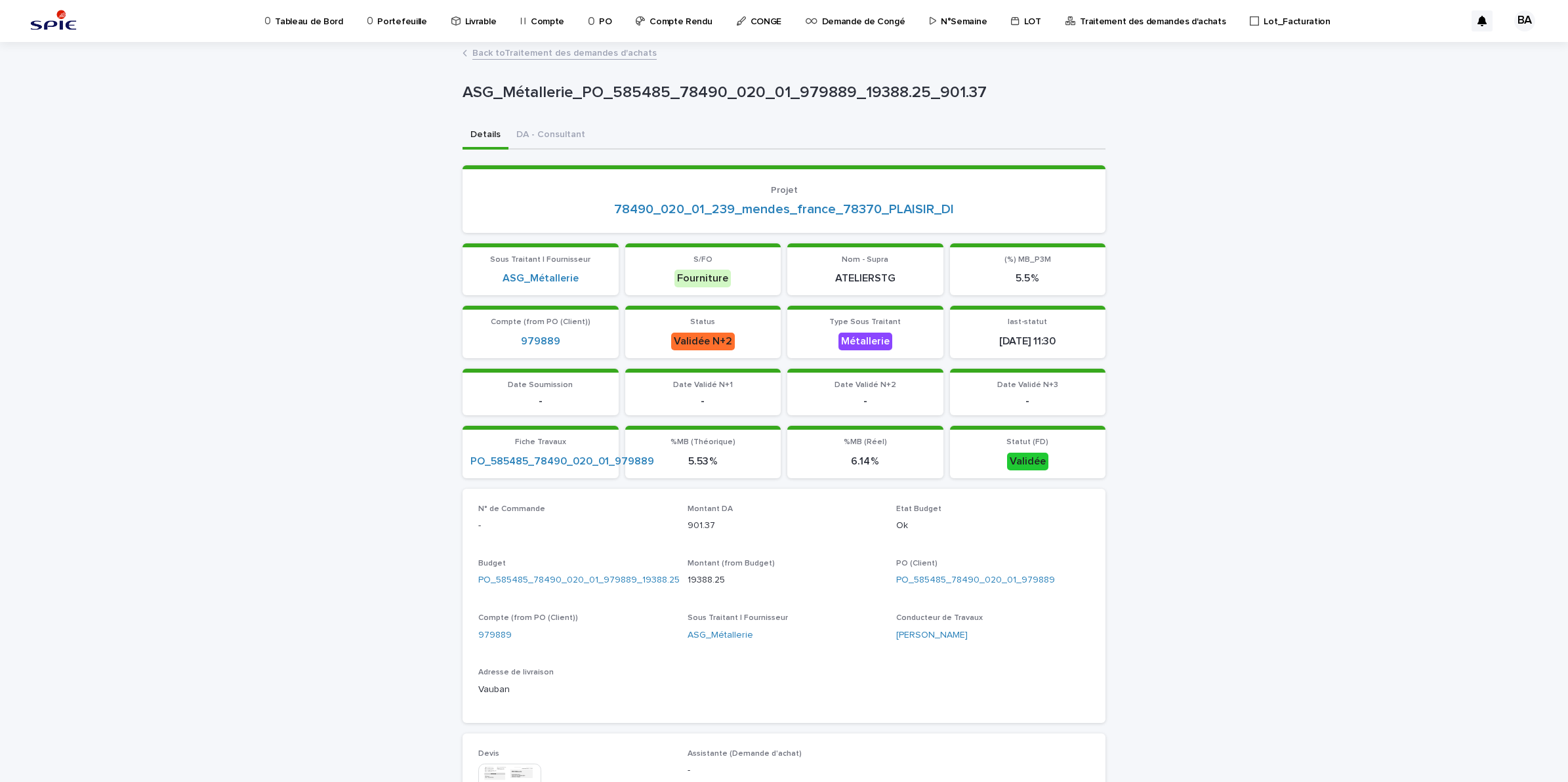
click at [520, 48] on link "Back to Traitement des demandes d'achats" at bounding box center [564, 52] width 184 height 15
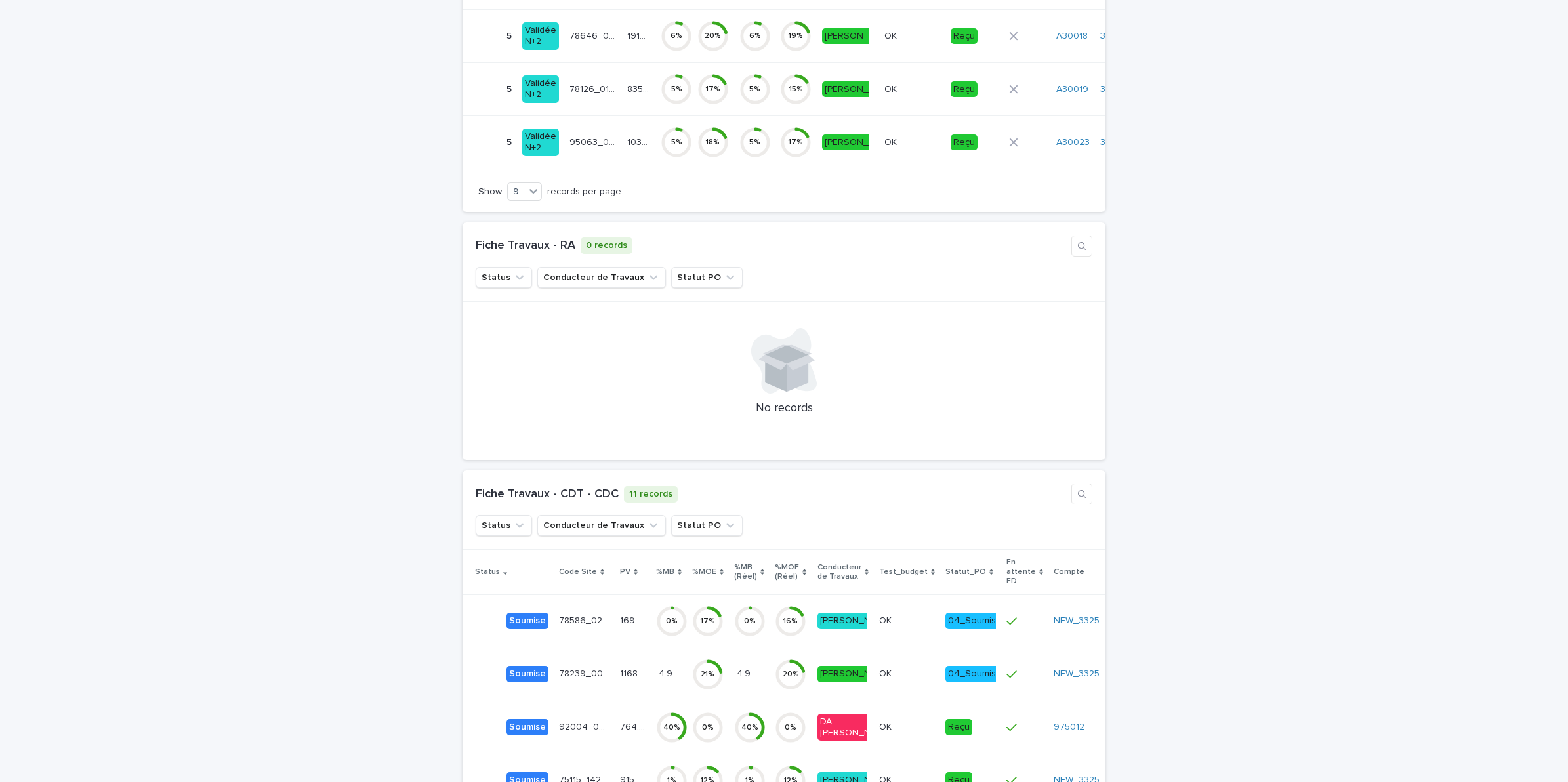
scroll to position [3936, 0]
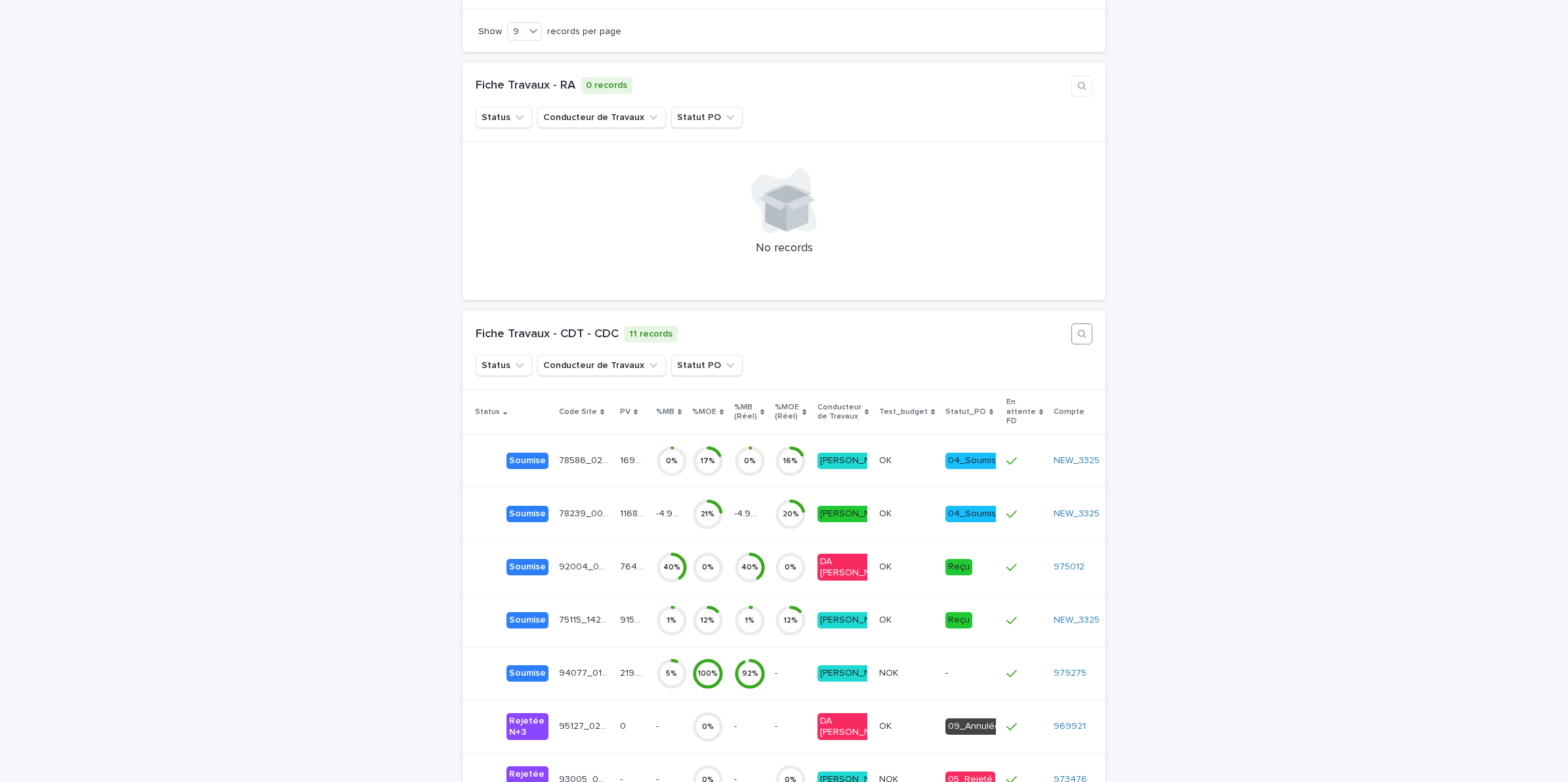
click at [1076, 329] on icon "button" at bounding box center [1081, 334] width 10 height 10
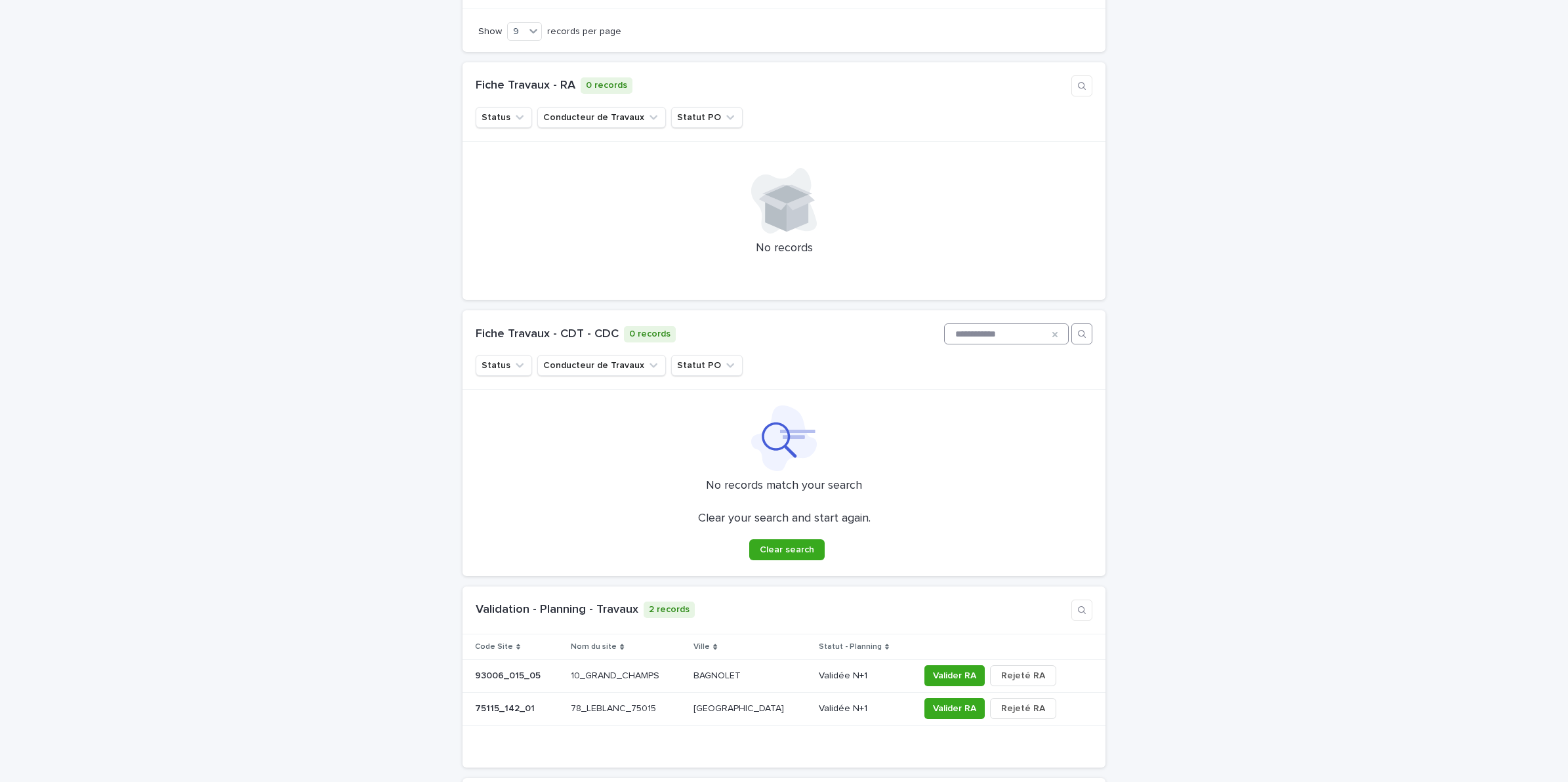
drag, startPoint x: 1019, startPoint y: 305, endPoint x: 933, endPoint y: 299, distance: 86.2
click at [945, 324] on input "**********" at bounding box center [1006, 334] width 123 height 19
paste input
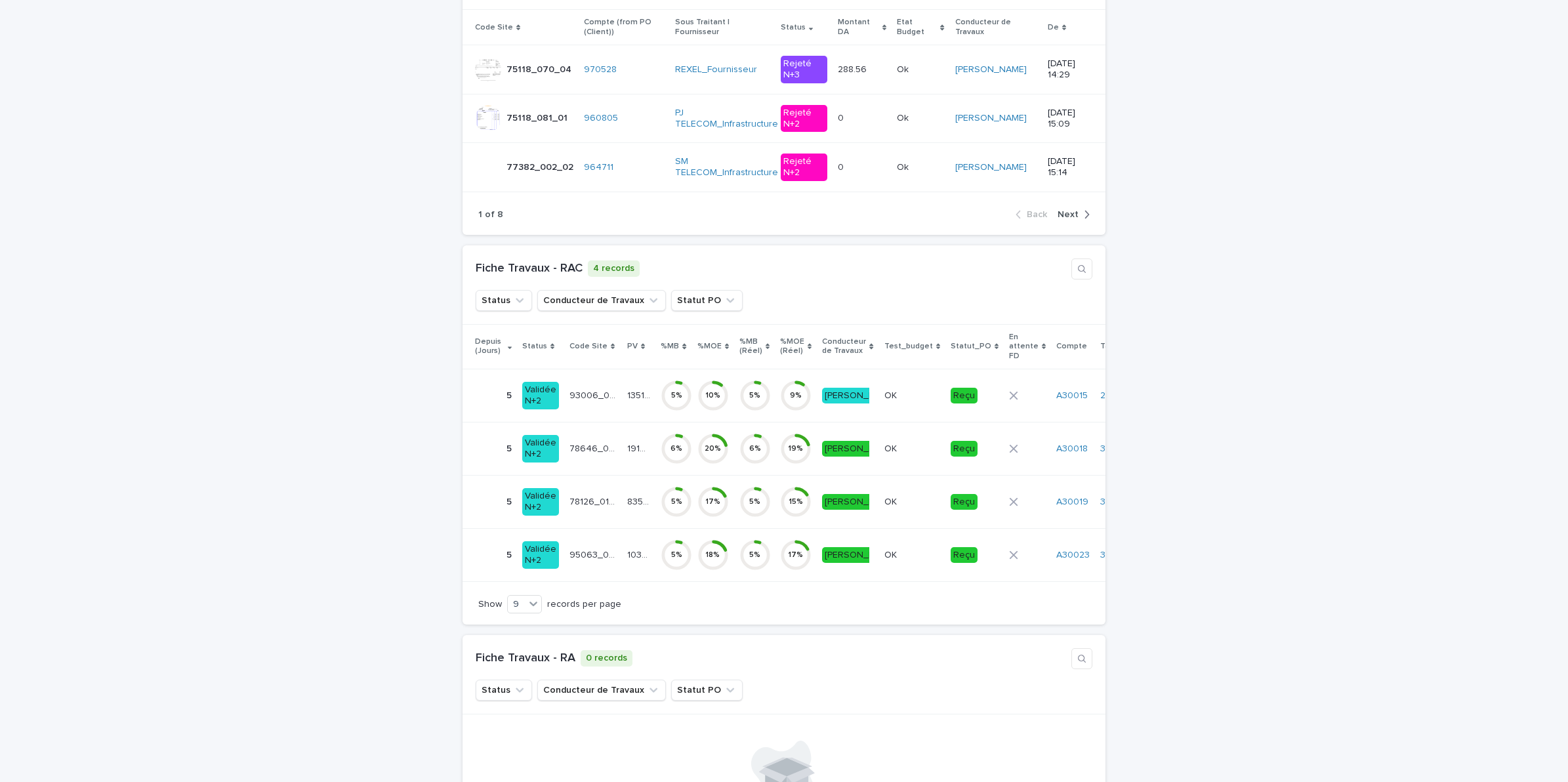
scroll to position [3362, 0]
type input "**********"
click at [1080, 260] on button "button" at bounding box center [1082, 270] width 21 height 21
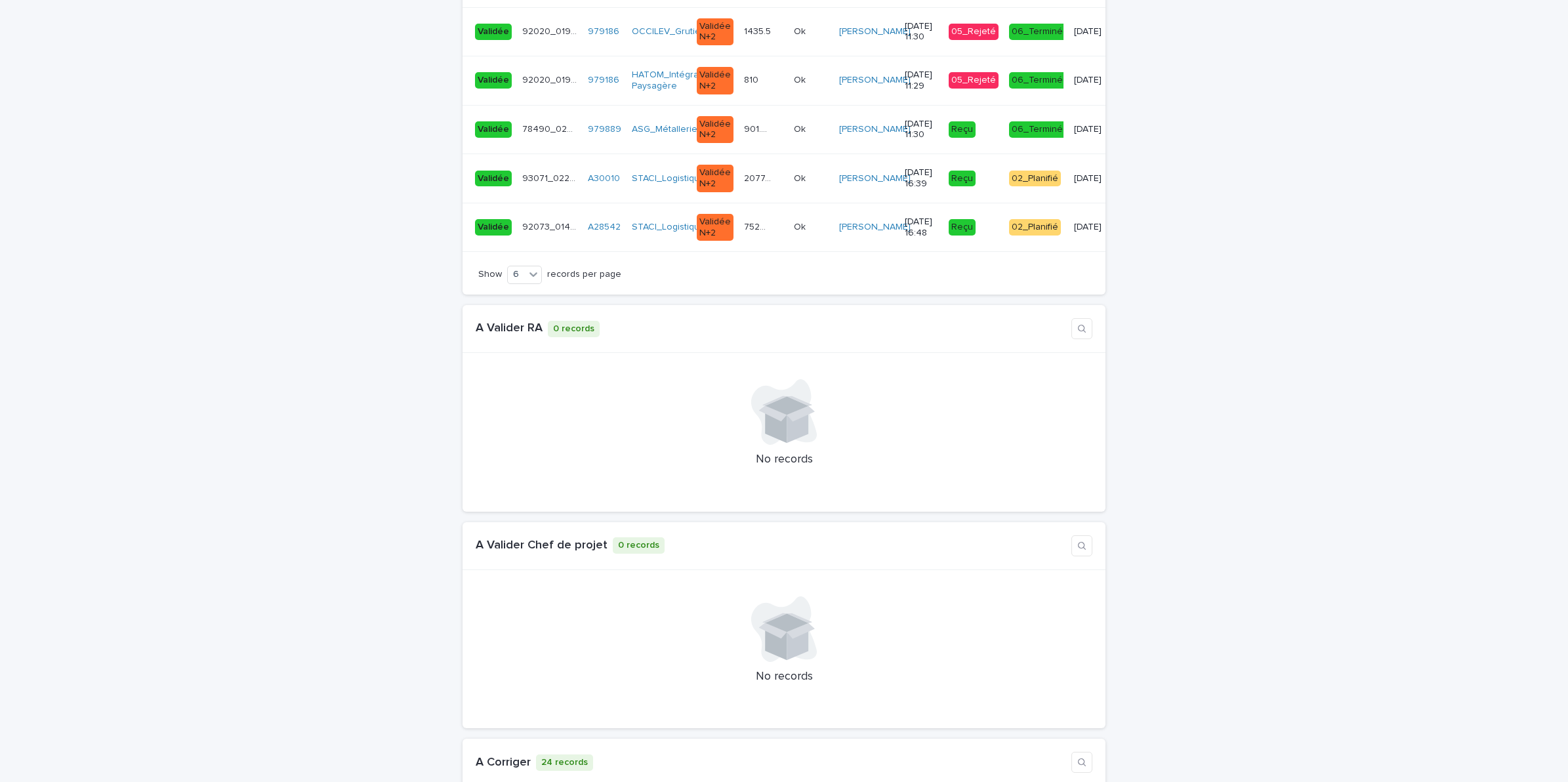
scroll to position [2378, 0]
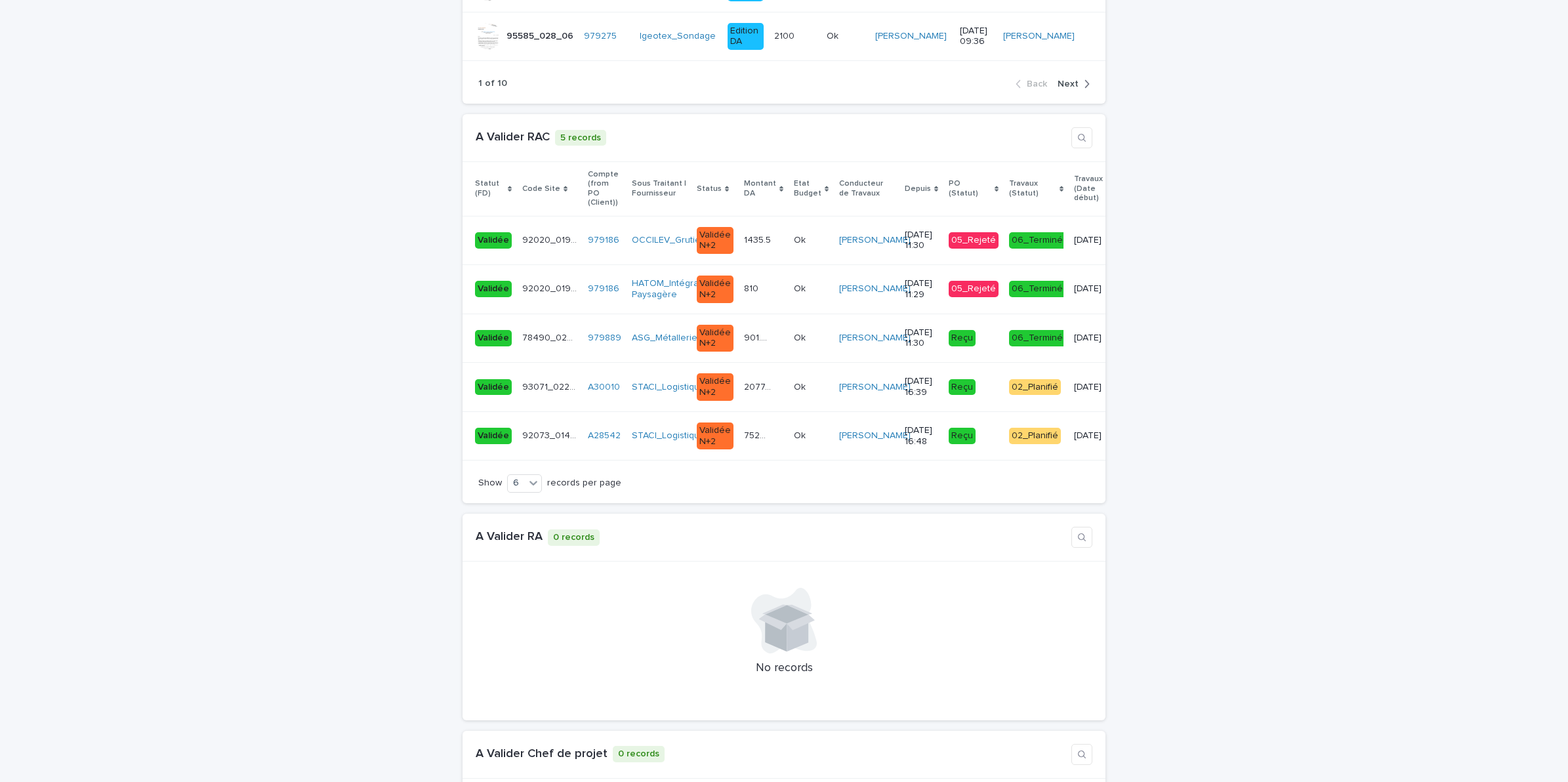
type input "**********"
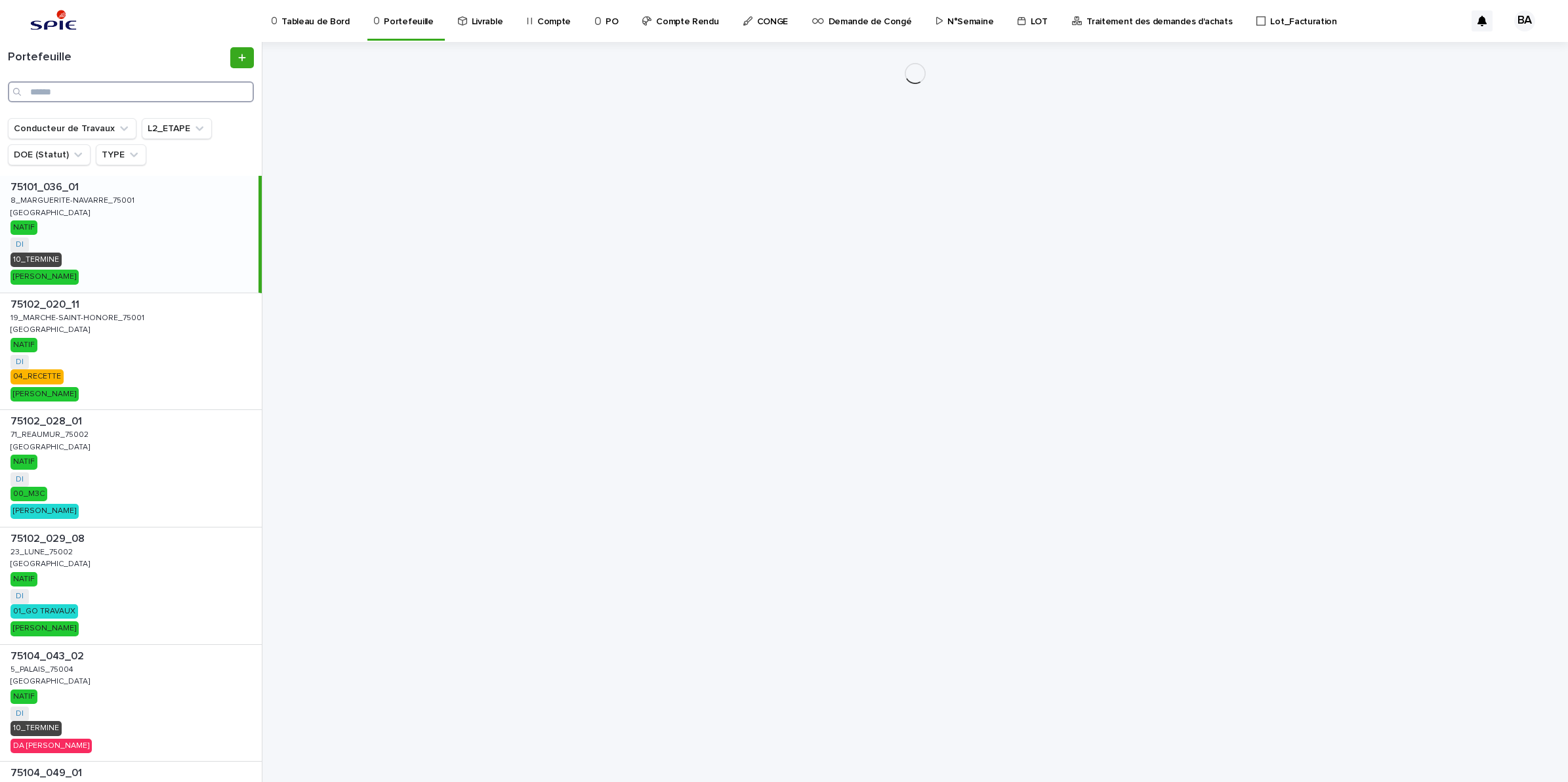
click at [168, 90] on input "Search" at bounding box center [130, 91] width 246 height 21
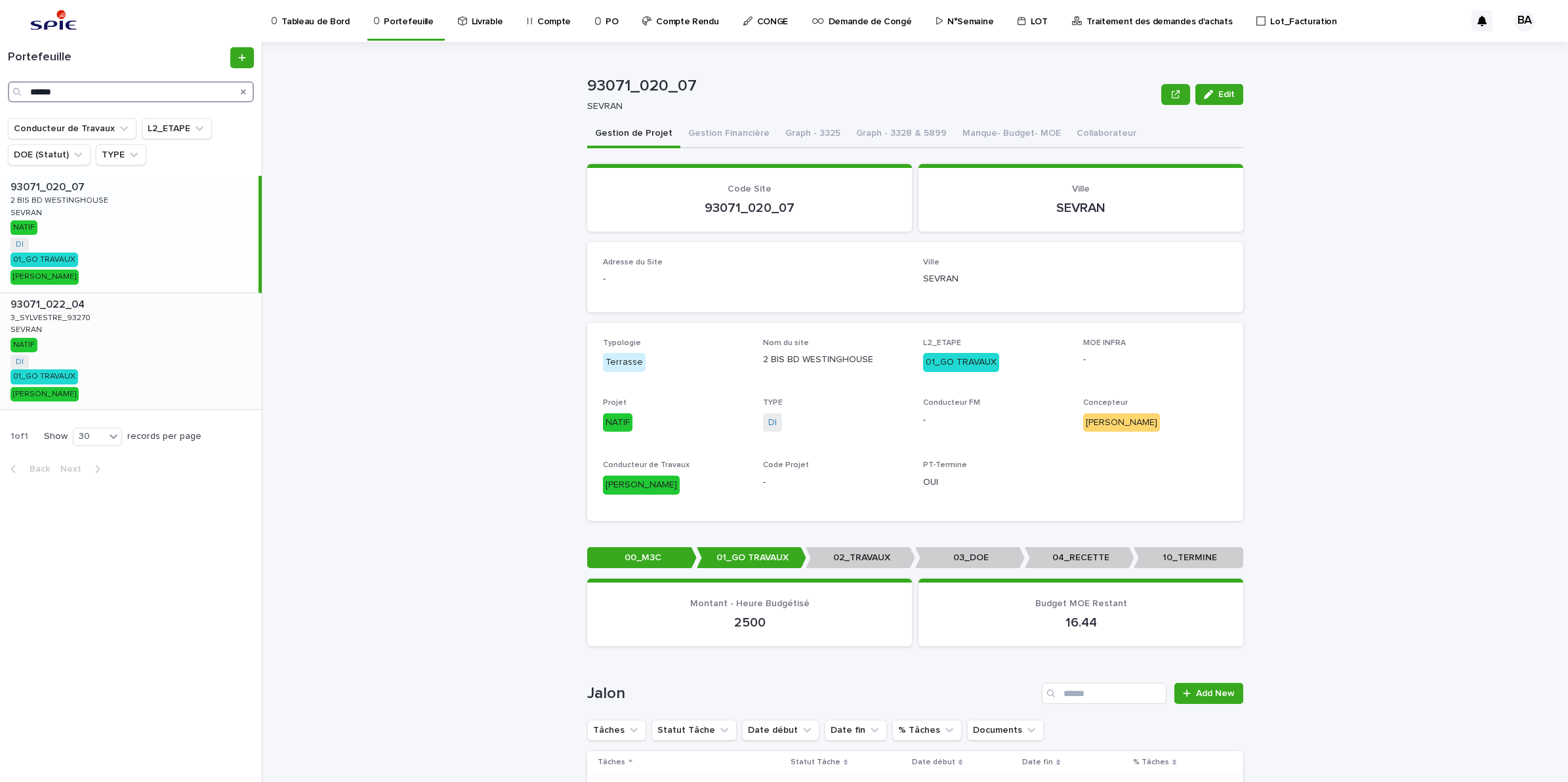
type input "******"
click at [64, 328] on div "93071_022_04 93071_022_04 3_SYLVESTRE_93270 3_SYLVESTRE_93270 SEVRAN SEVRAN NAT…" at bounding box center [131, 351] width 262 height 117
drag, startPoint x: 694, startPoint y: 84, endPoint x: 581, endPoint y: 89, distance: 113.1
click at [587, 89] on p "93071_020_07" at bounding box center [871, 86] width 569 height 19
copy p "93071_020_07"
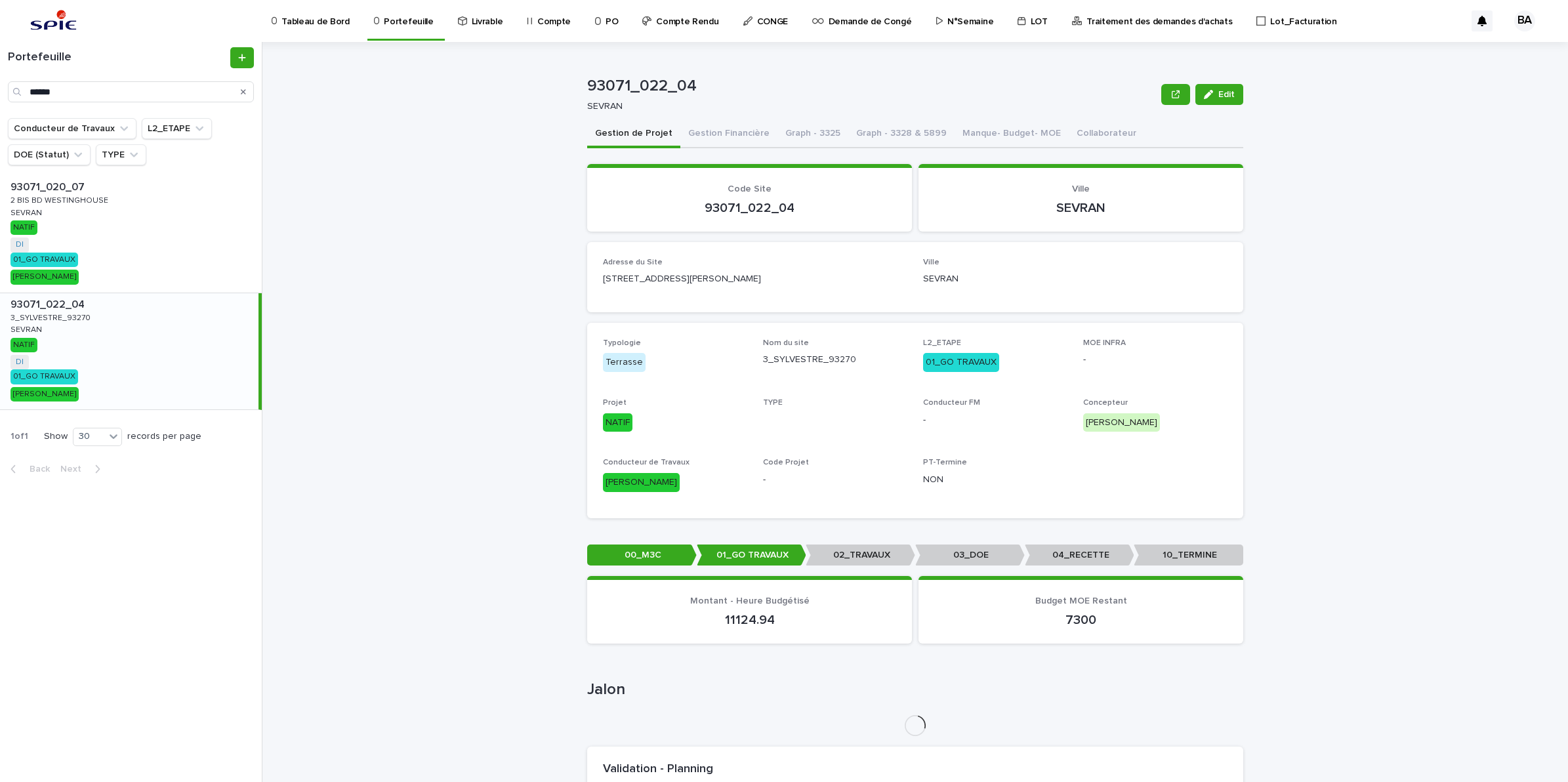
click at [103, 330] on div "93071_022_04 93071_022_04 3_SYLVESTRE_93270 3_SYLVESTRE_93270 SEVRAN SEVRAN NAT…" at bounding box center [129, 351] width 258 height 117
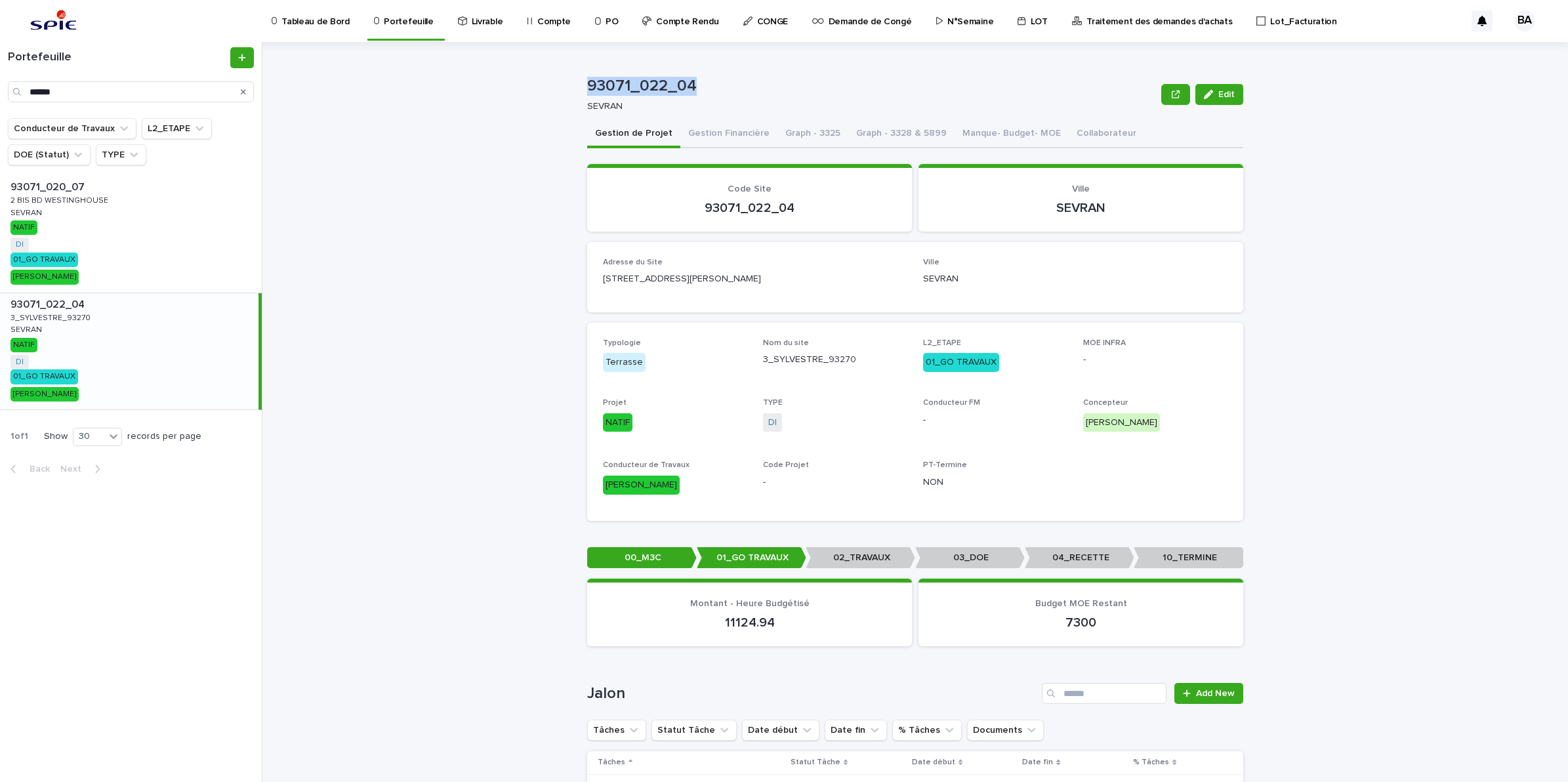
drag, startPoint x: 699, startPoint y: 87, endPoint x: 566, endPoint y: 87, distance: 133.0
click at [566, 87] on div "93071_022_04 Edit 93071_022_04 SEVRAN Edit Sorry, there was an error saving you…" at bounding box center [923, 412] width 1290 height 740
copy p "93071_022_04"
drag, startPoint x: 731, startPoint y: 132, endPoint x: 723, endPoint y: 138, distance: 10.0
click at [731, 132] on button "Gestion Financière" at bounding box center [729, 134] width 97 height 28
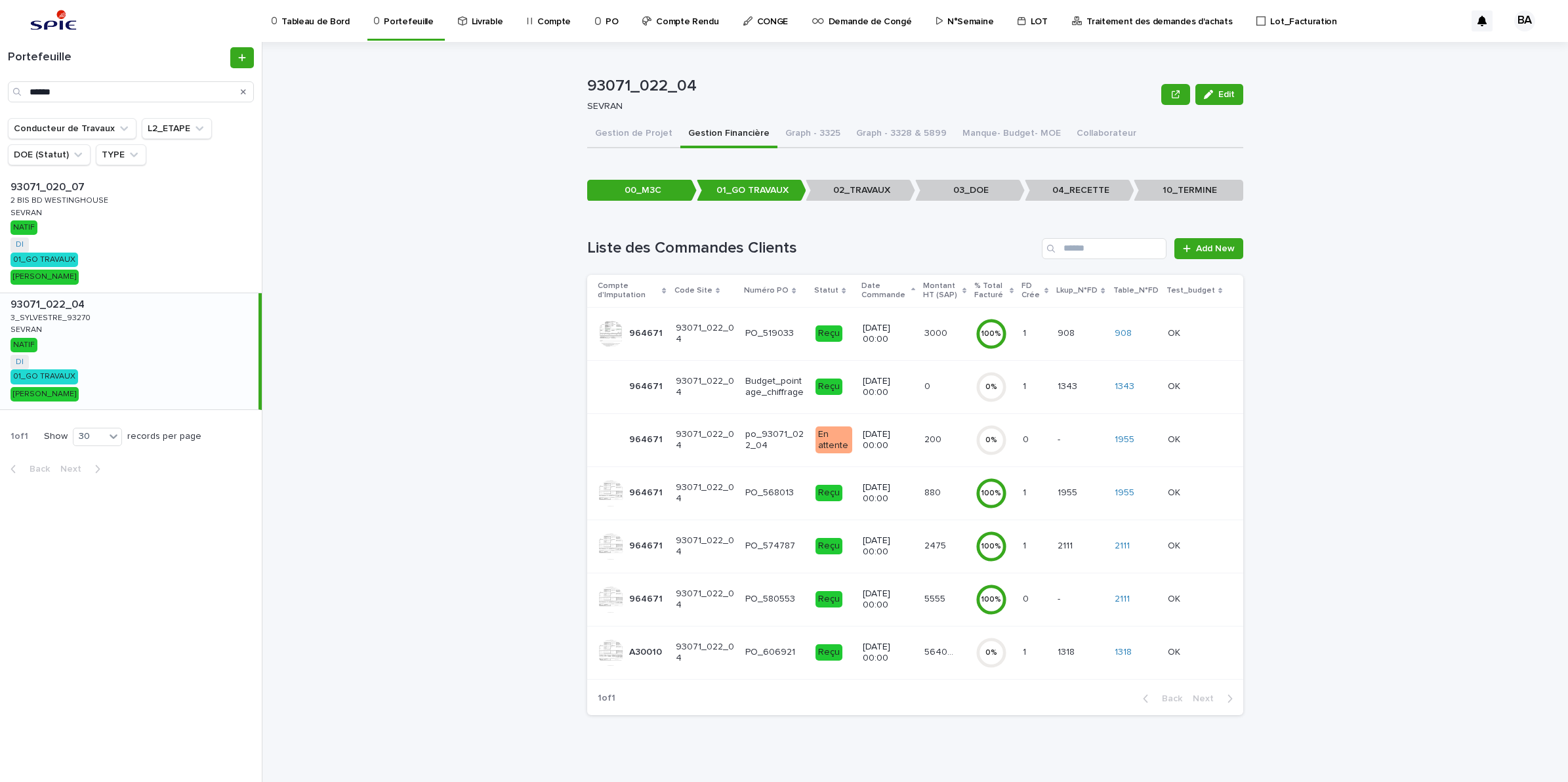
click at [926, 668] on td "56401.23 56401.23" at bounding box center [945, 652] width 51 height 53
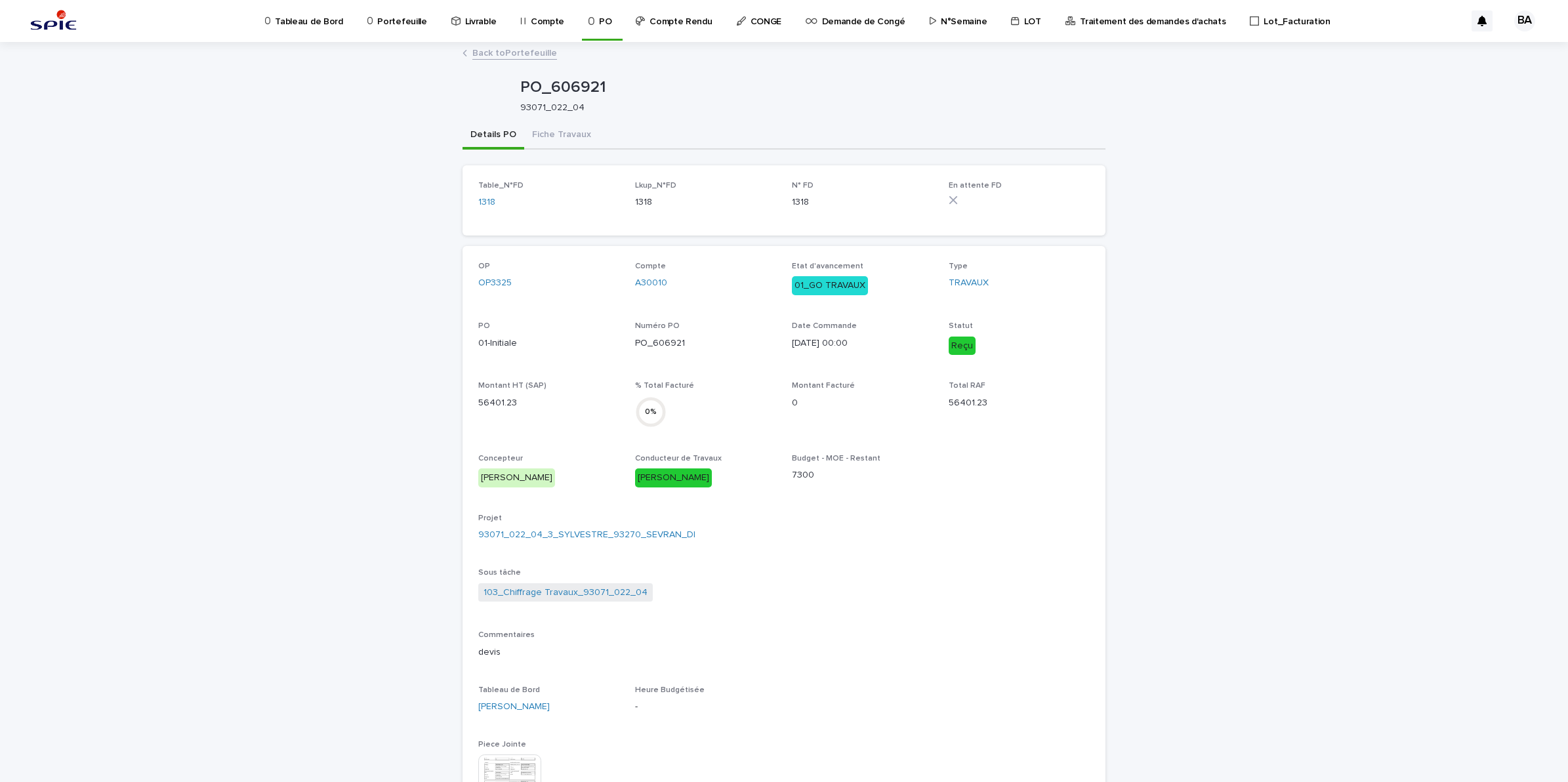
click at [385, 25] on p "Portefeuille" at bounding box center [402, 14] width 49 height 28
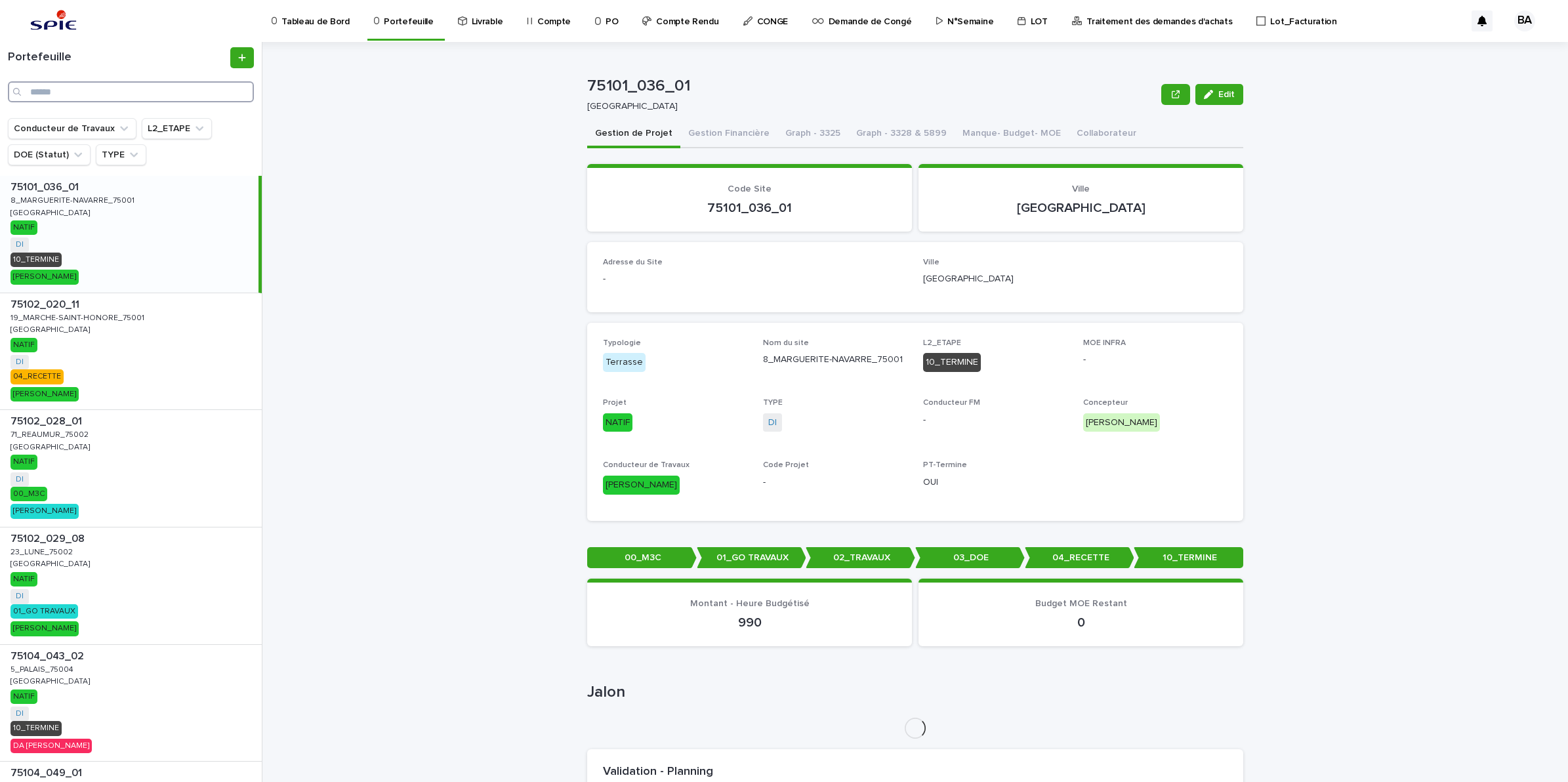
click at [67, 86] on input "Search" at bounding box center [130, 91] width 246 height 21
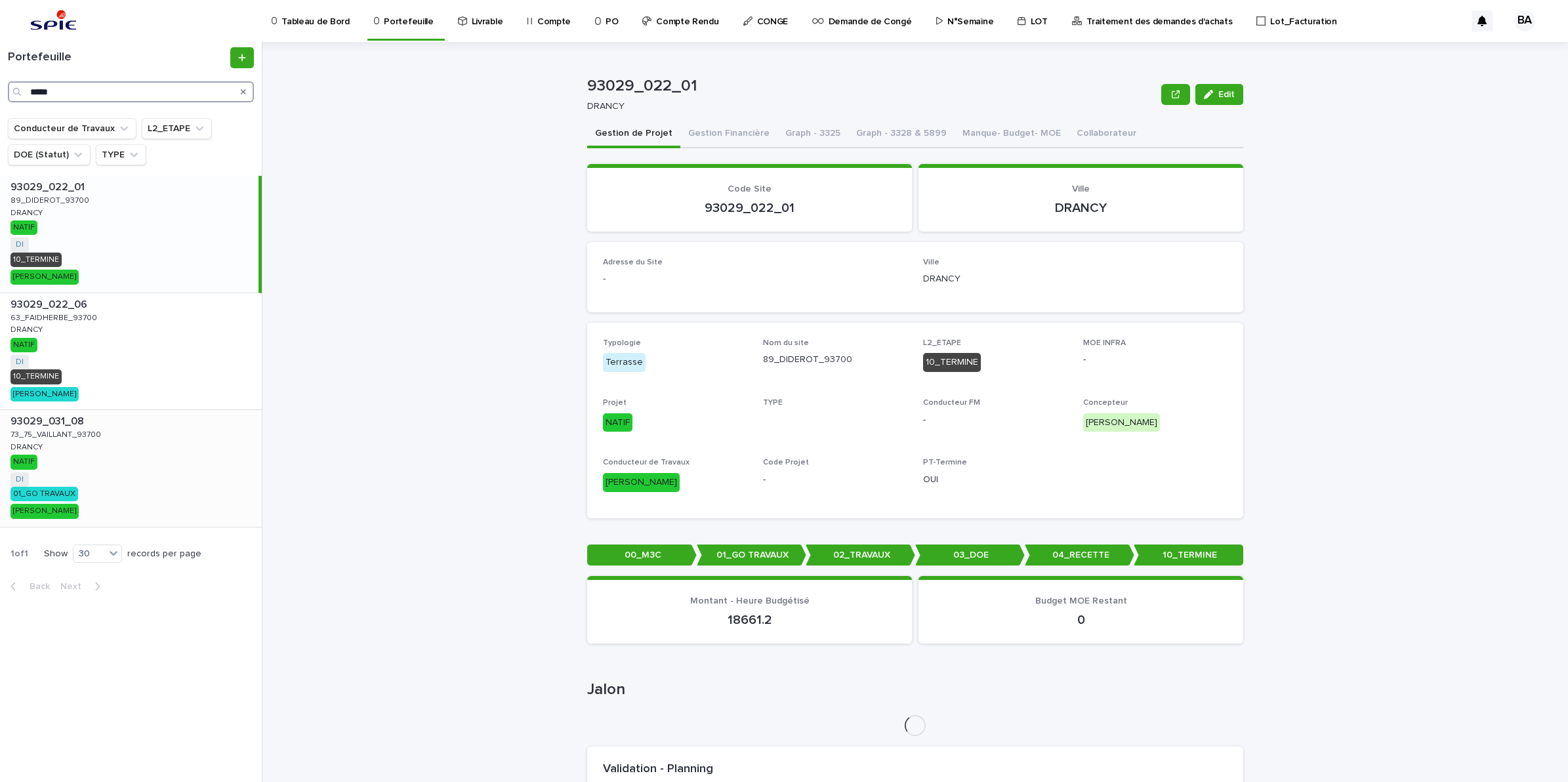
type input "*****"
click at [54, 473] on div "93029_031_08 93029_031_08 73_75_VAILLANT_93700 73_75_VAILLANT_93700 DRANCY DRAN…" at bounding box center [131, 468] width 262 height 117
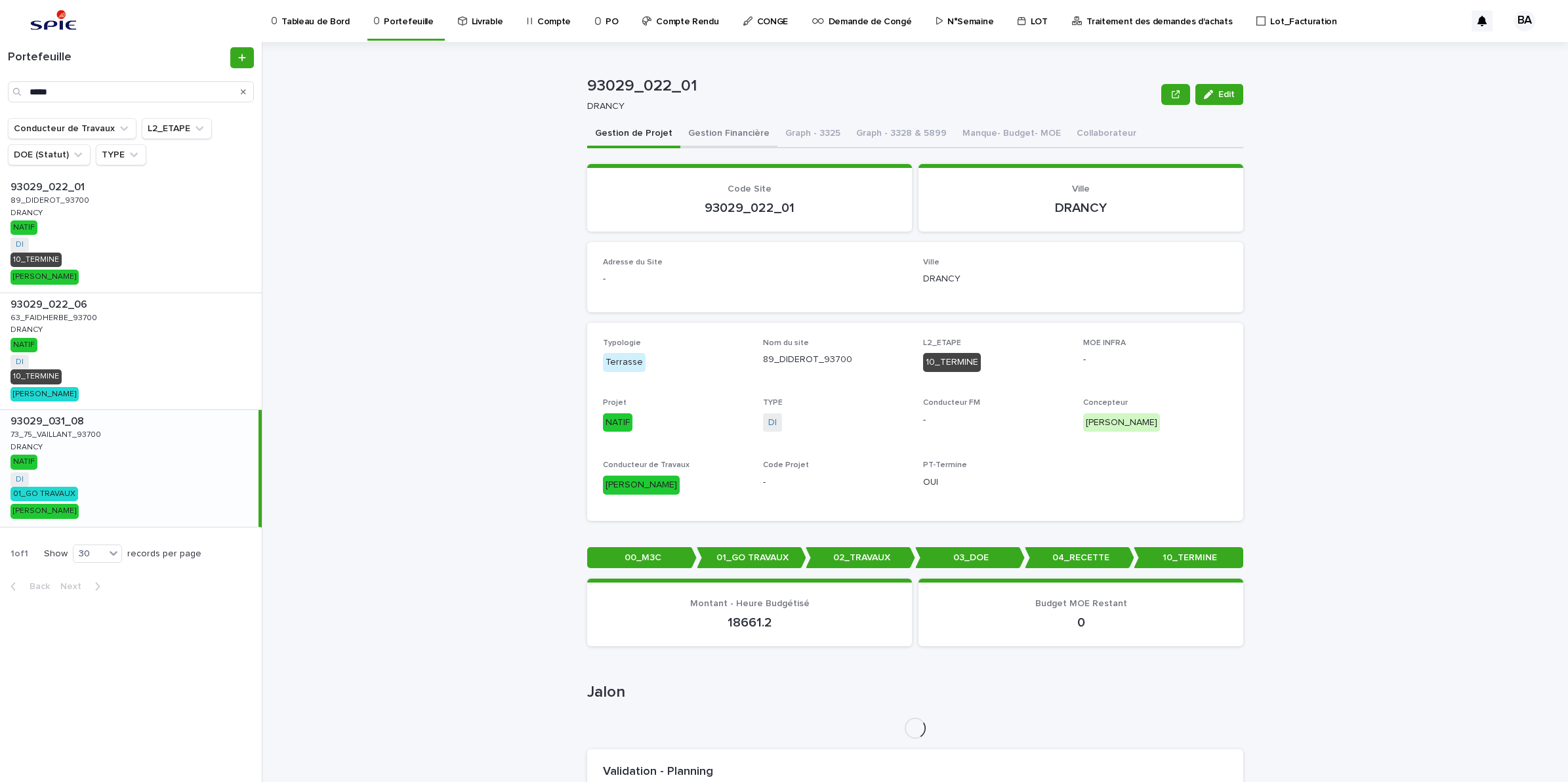
click at [705, 121] on button "Gestion Financière" at bounding box center [729, 134] width 97 height 28
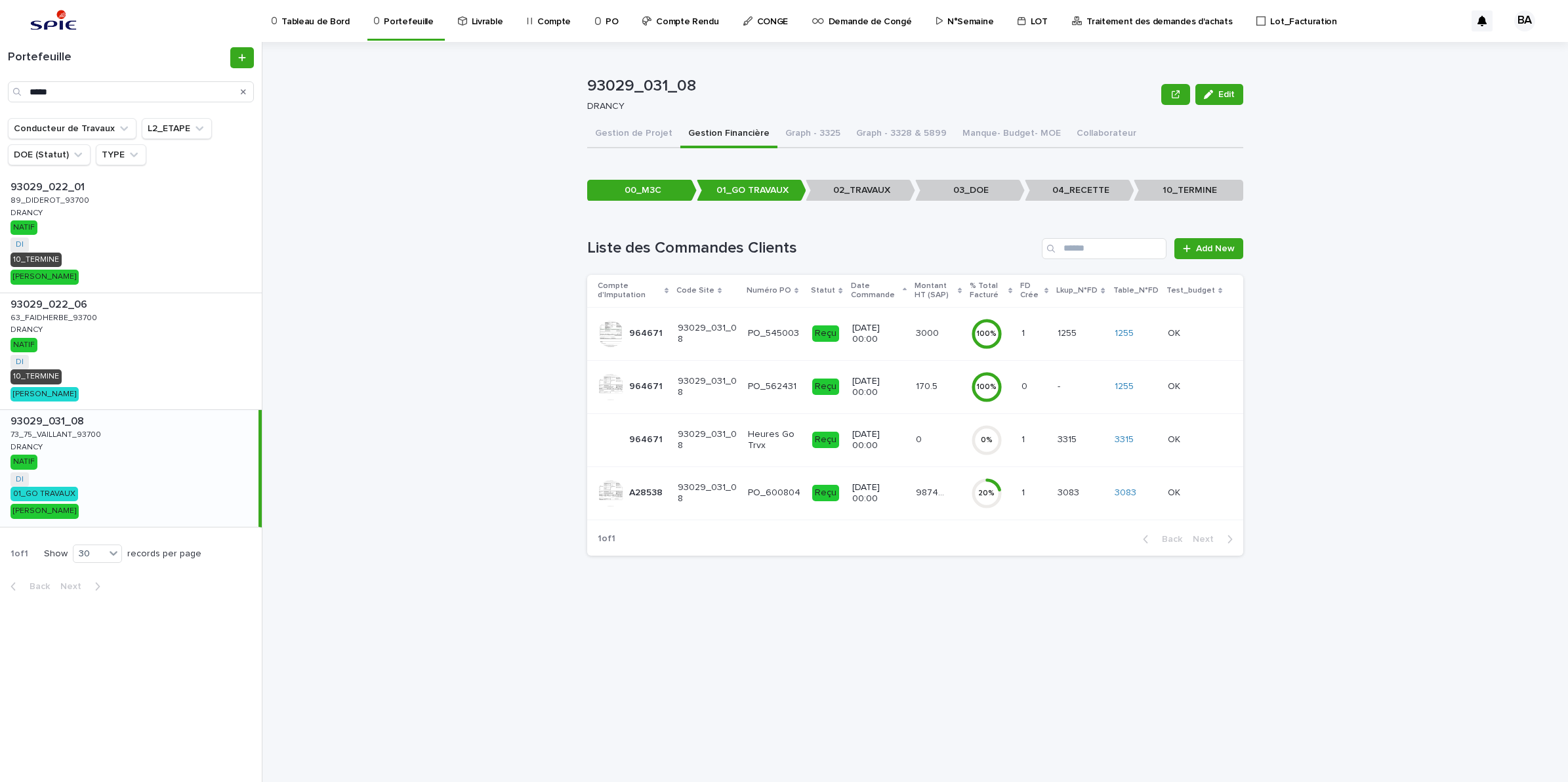
click at [936, 515] on td "98741.12 98741.12" at bounding box center [938, 492] width 55 height 53
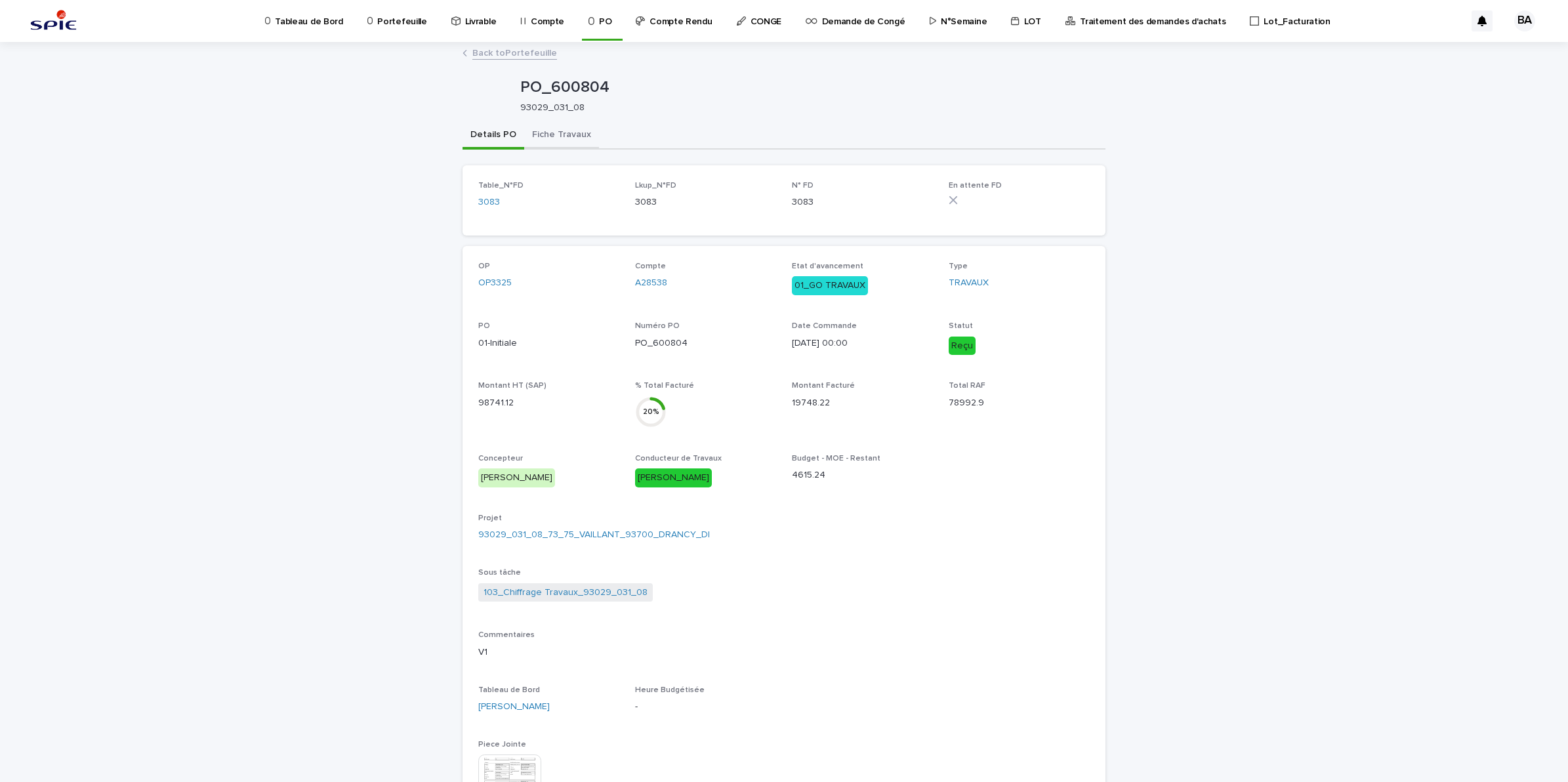
click at [567, 143] on button "Fiche Travaux" at bounding box center [562, 136] width 75 height 28
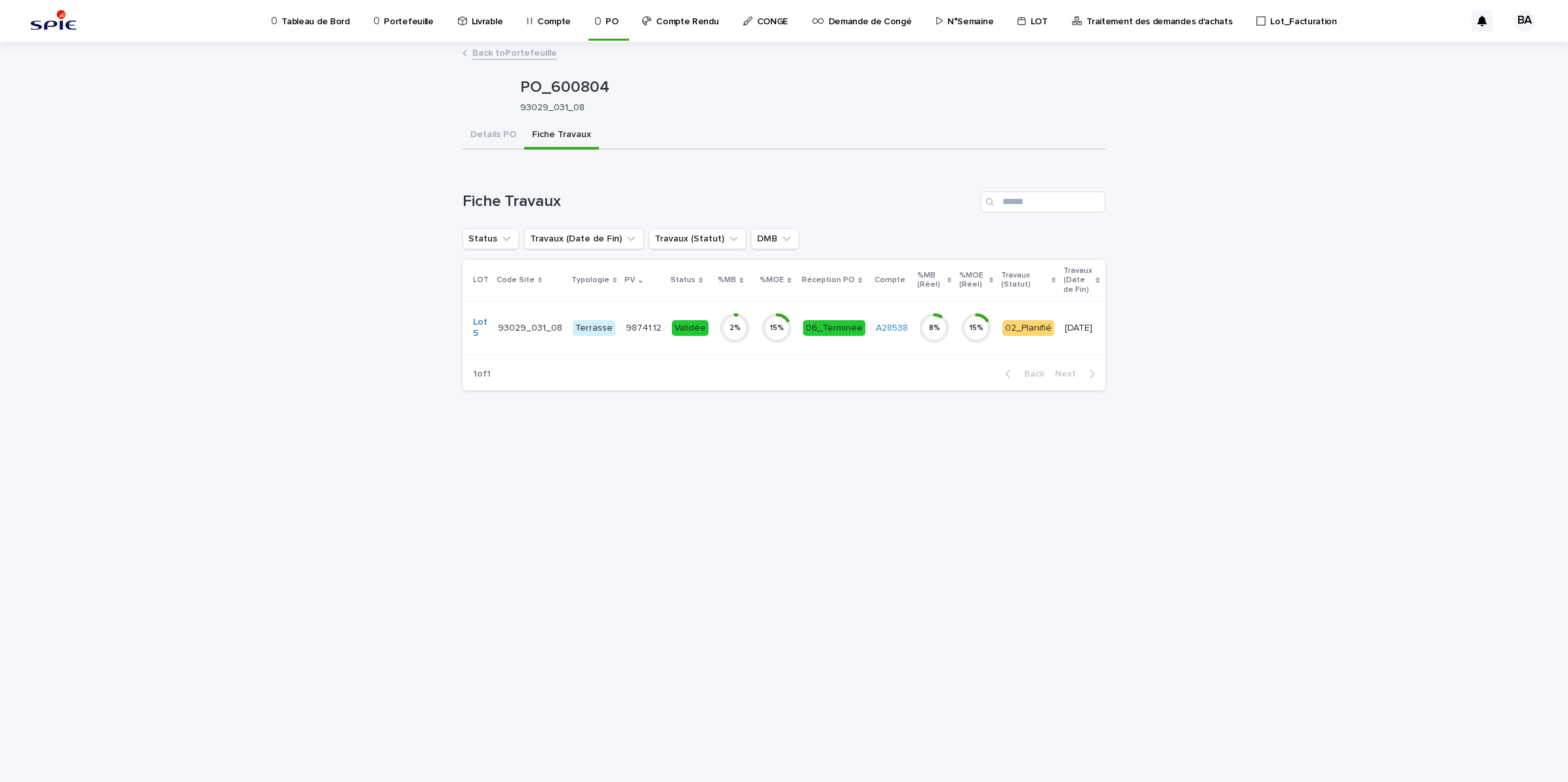
click at [702, 342] on td "Validée" at bounding box center [690, 328] width 47 height 53
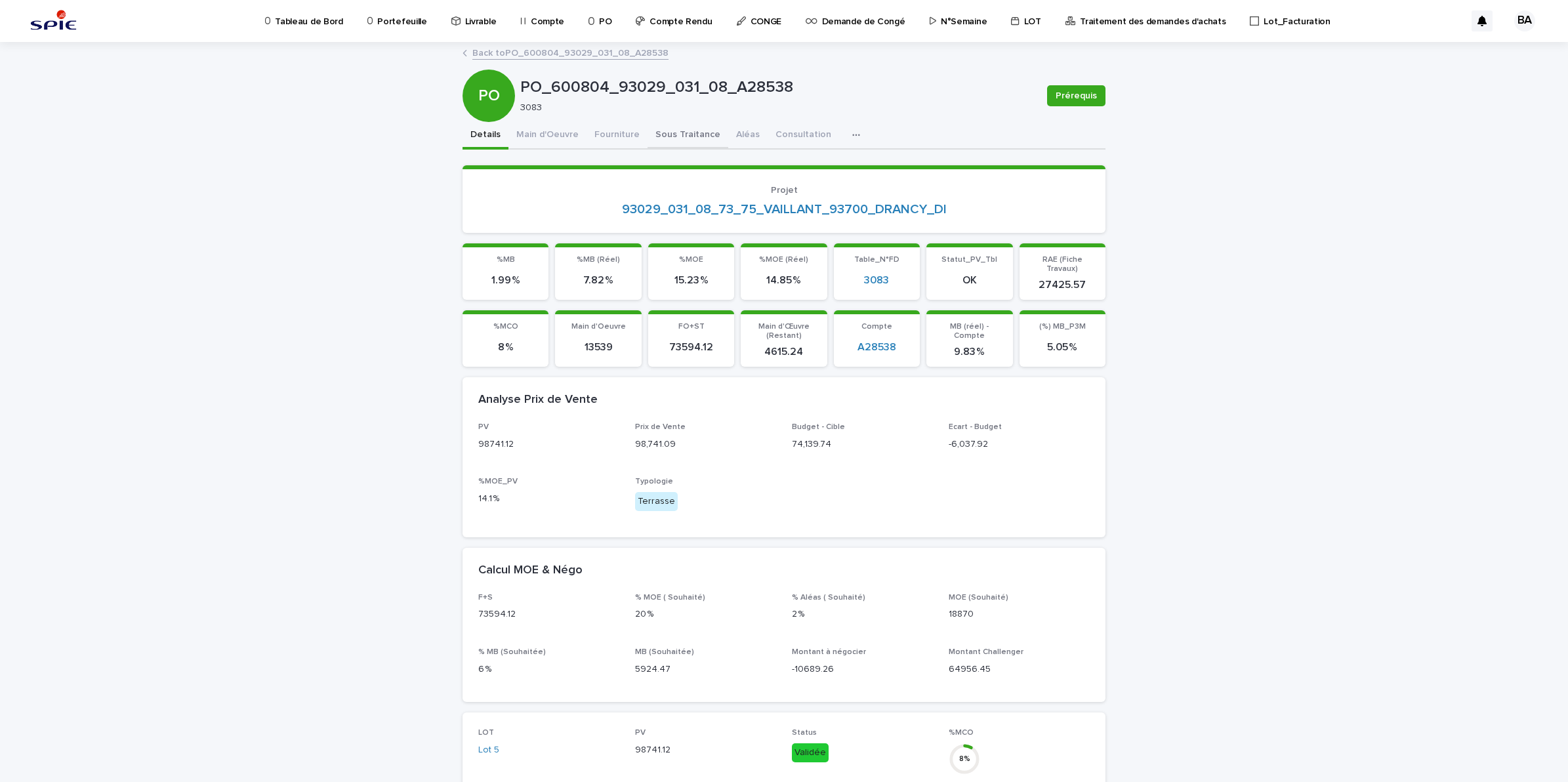
click at [661, 135] on button "Sous Traitance" at bounding box center [688, 136] width 81 height 28
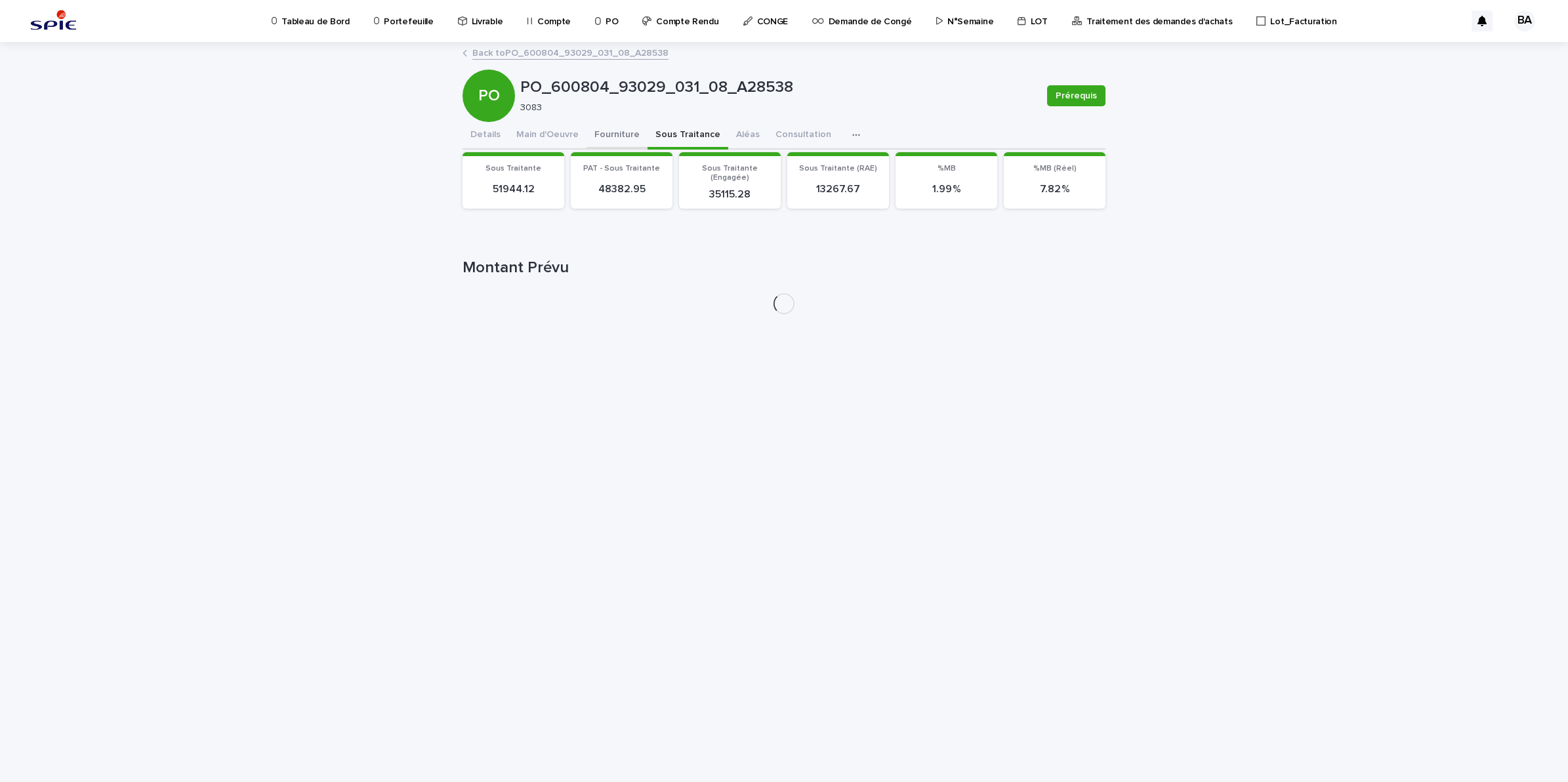
click at [616, 127] on button "Fourniture" at bounding box center [617, 136] width 61 height 28
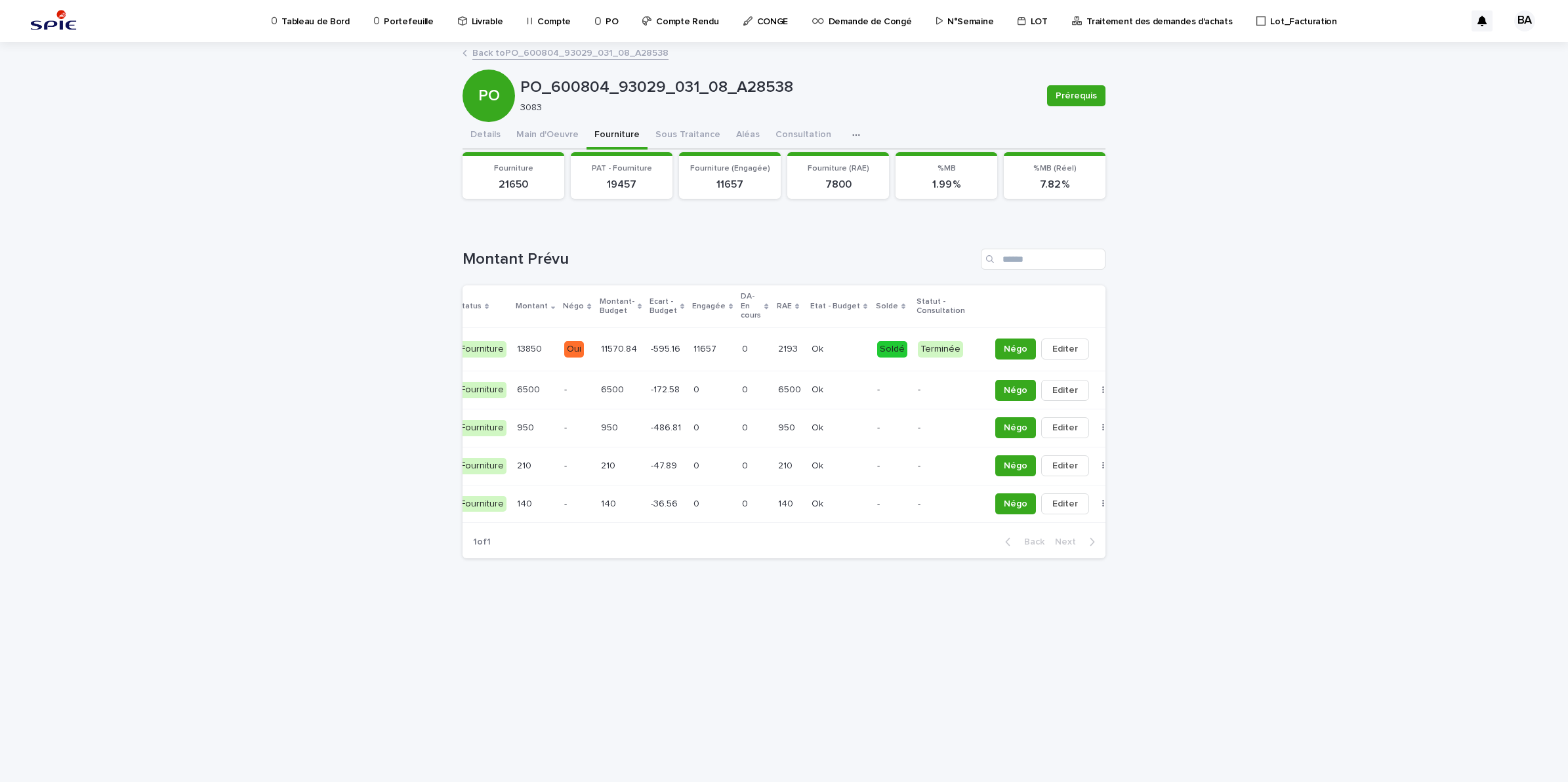
scroll to position [0, 62]
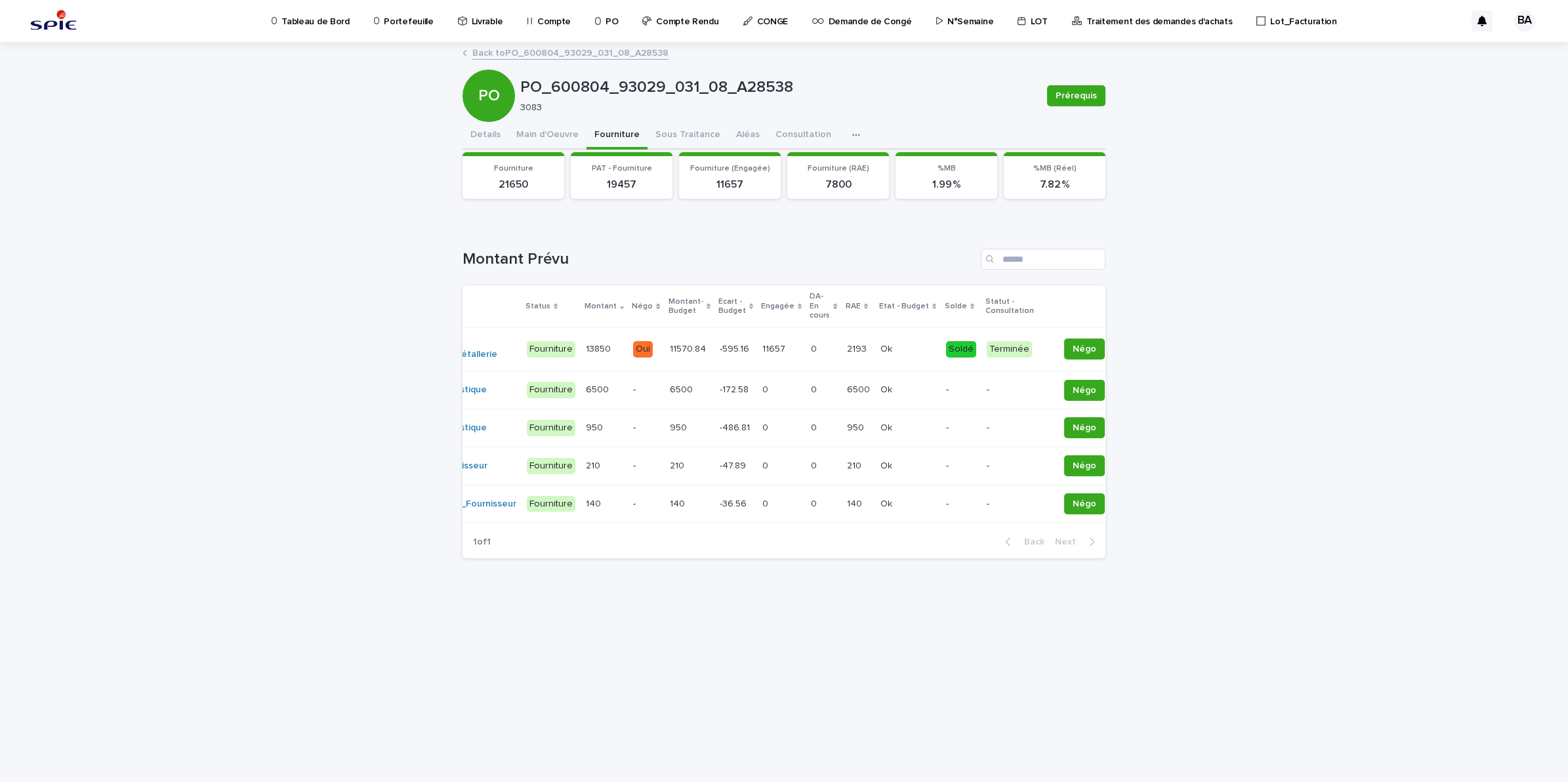
click at [882, 357] on div "Ok Ok" at bounding box center [908, 349] width 55 height 21
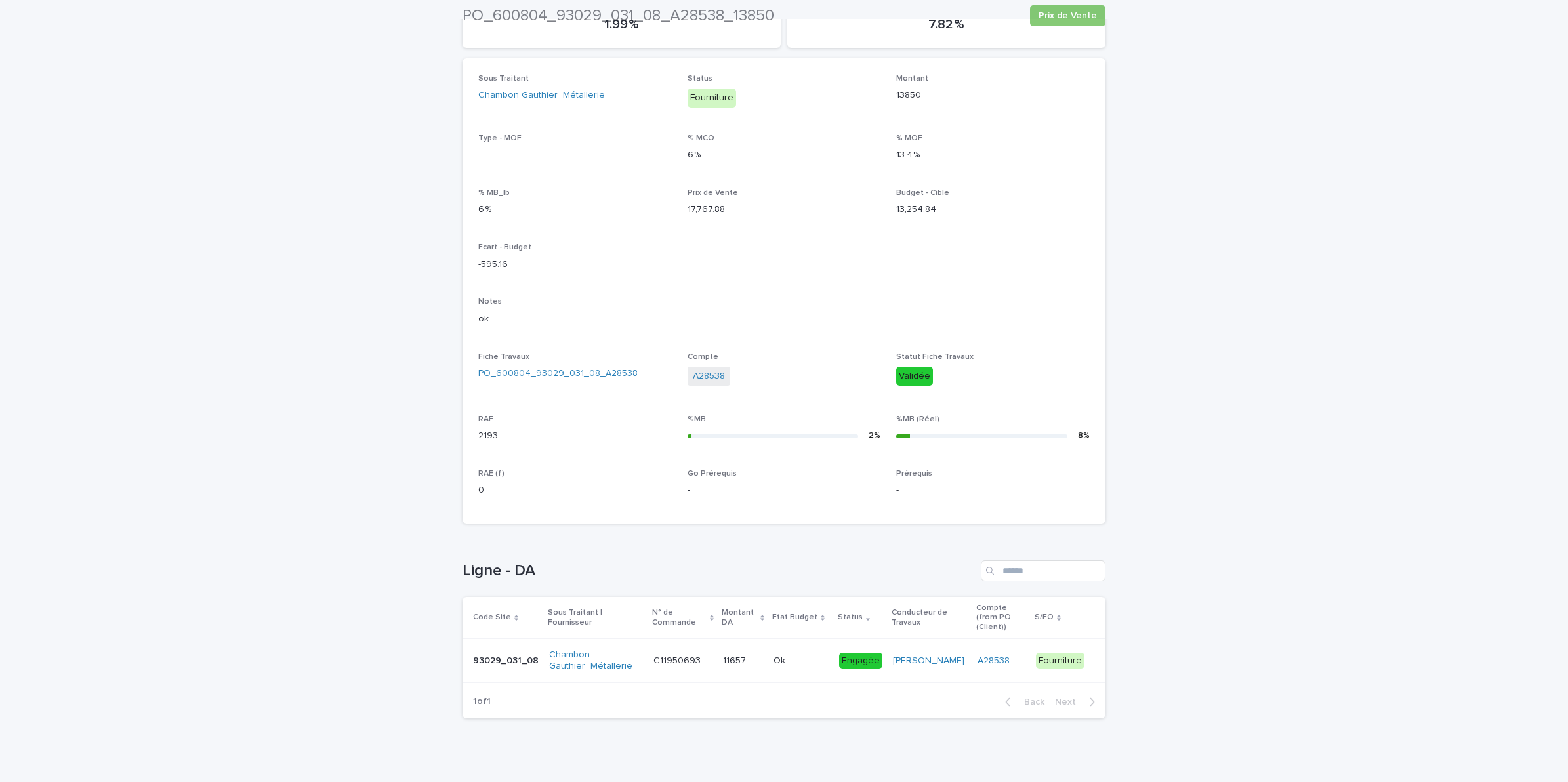
scroll to position [186, 0]
click at [805, 655] on div "Ok Ok" at bounding box center [801, 660] width 55 height 21
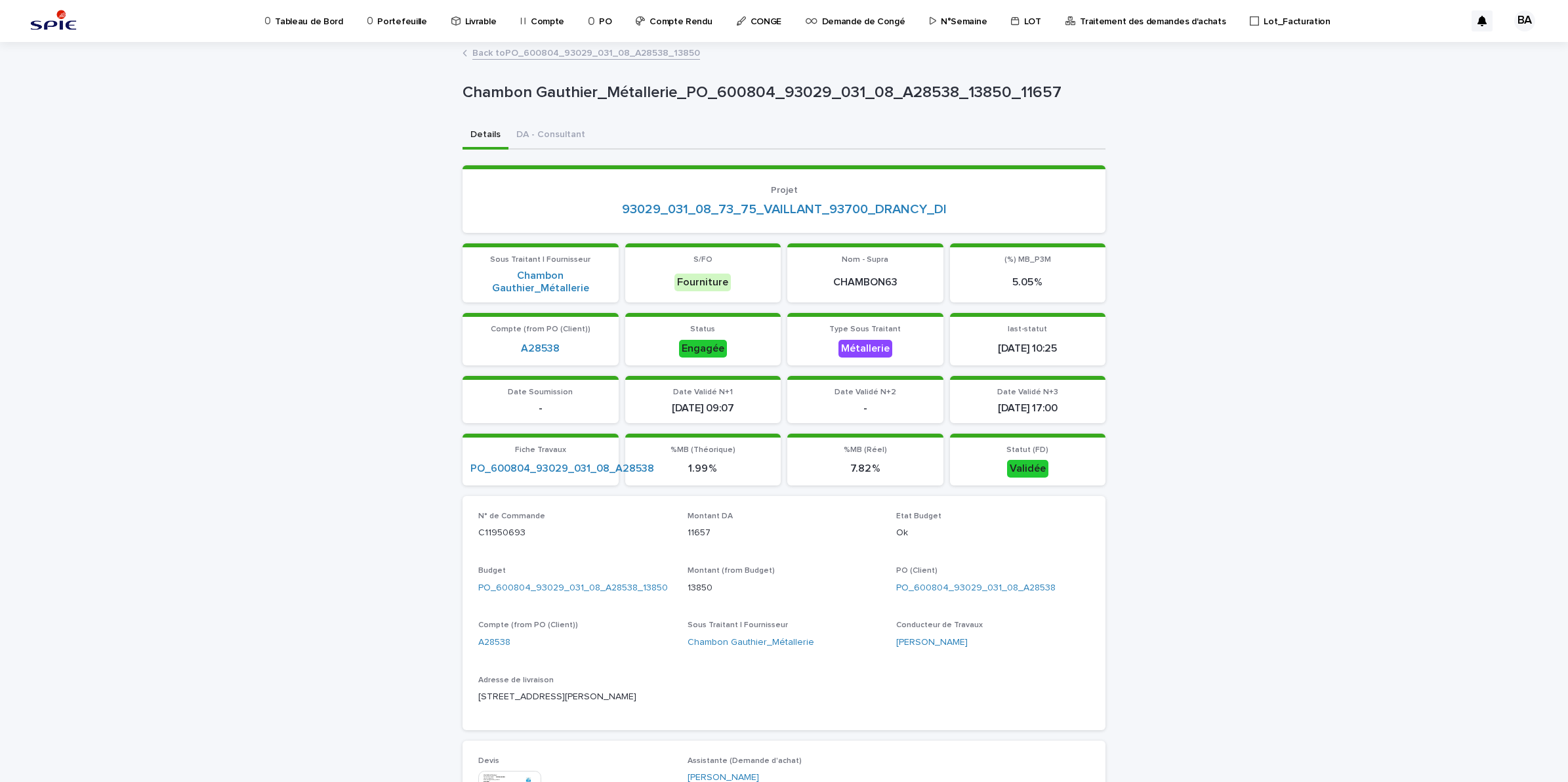
click at [492, 53] on link "Back to PO_600804_93029_031_08_A28538_13850" at bounding box center [586, 52] width 228 height 15
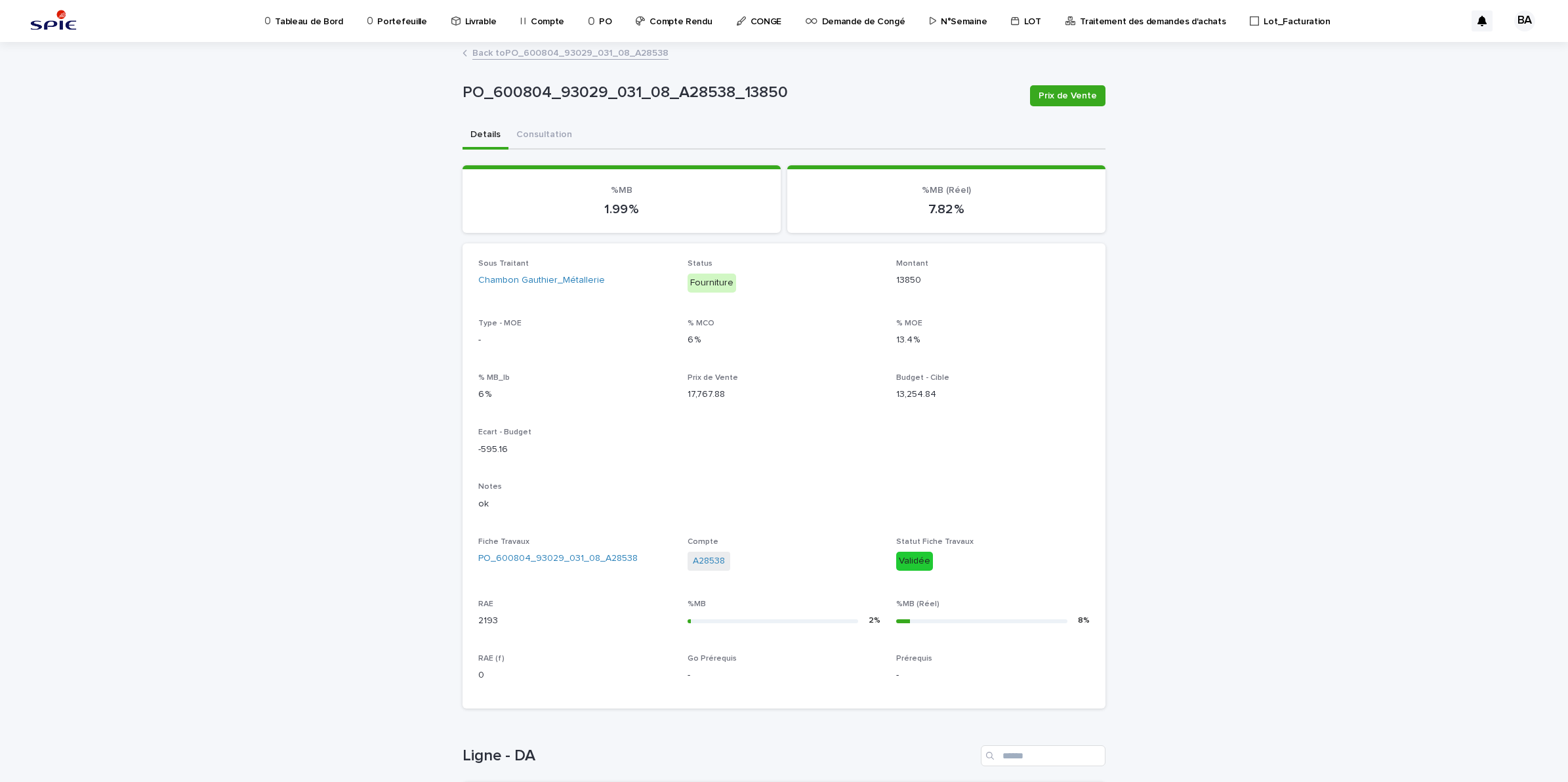
click at [551, 47] on link "Back to PO_600804_93029_031_08_A28538" at bounding box center [570, 52] width 196 height 15
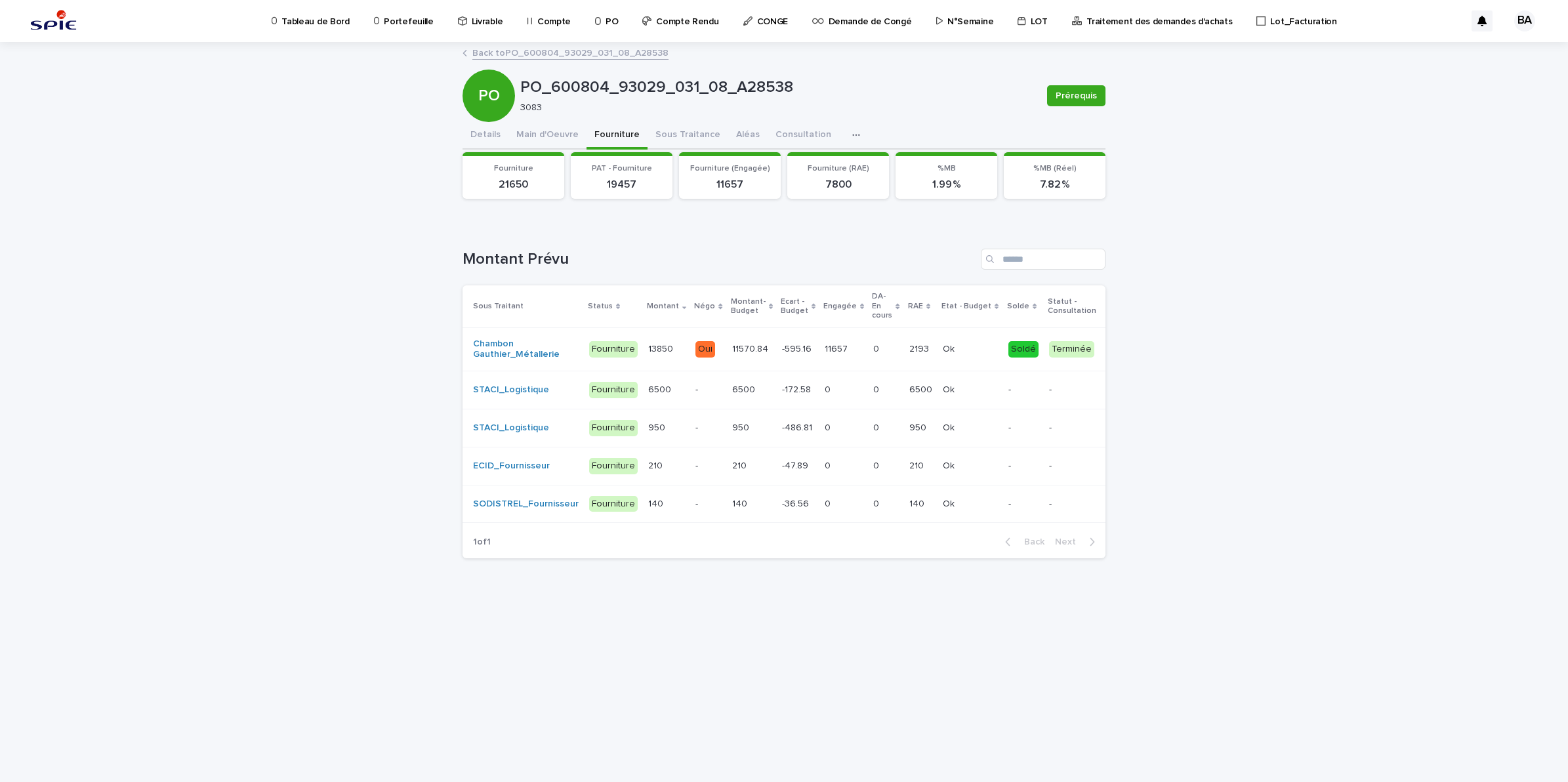
click at [706, 384] on p "-" at bounding box center [708, 390] width 26 height 11
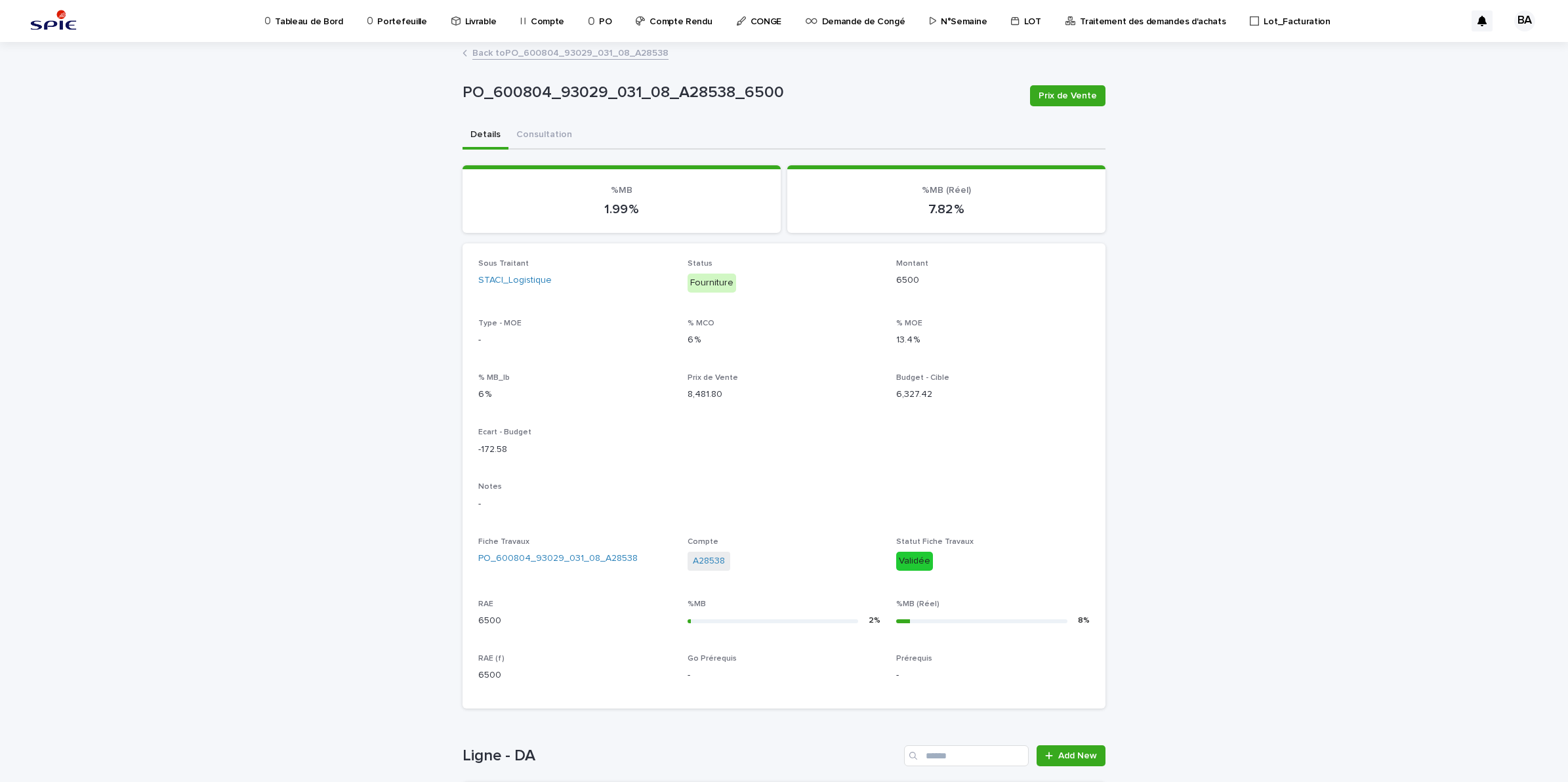
click at [520, 47] on link "Back to PO_600804_93029_031_08_A28538" at bounding box center [570, 52] width 196 height 15
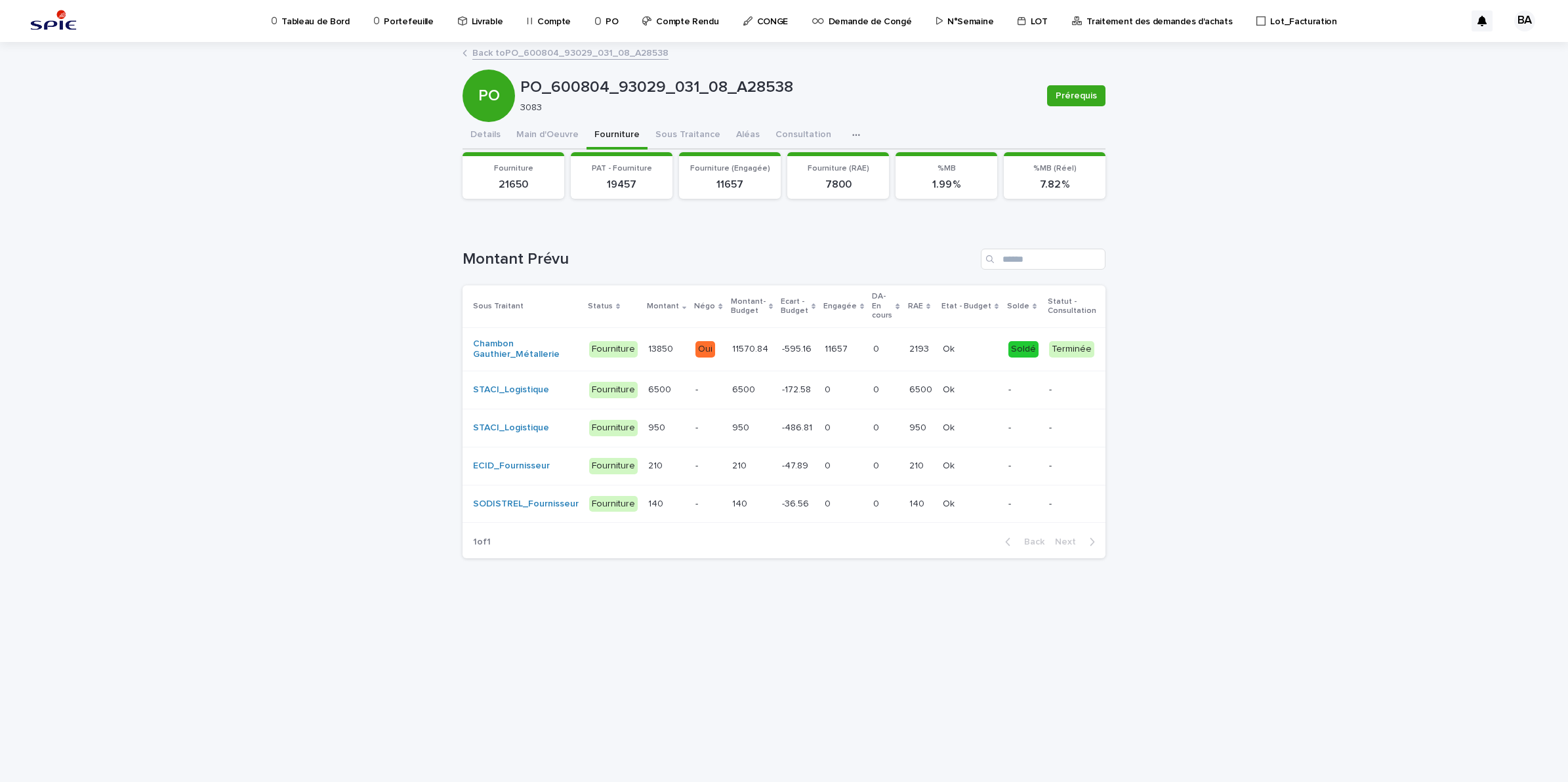
click at [510, 49] on link "Back to PO_600804_93029_031_08_A28538" at bounding box center [570, 52] width 196 height 15
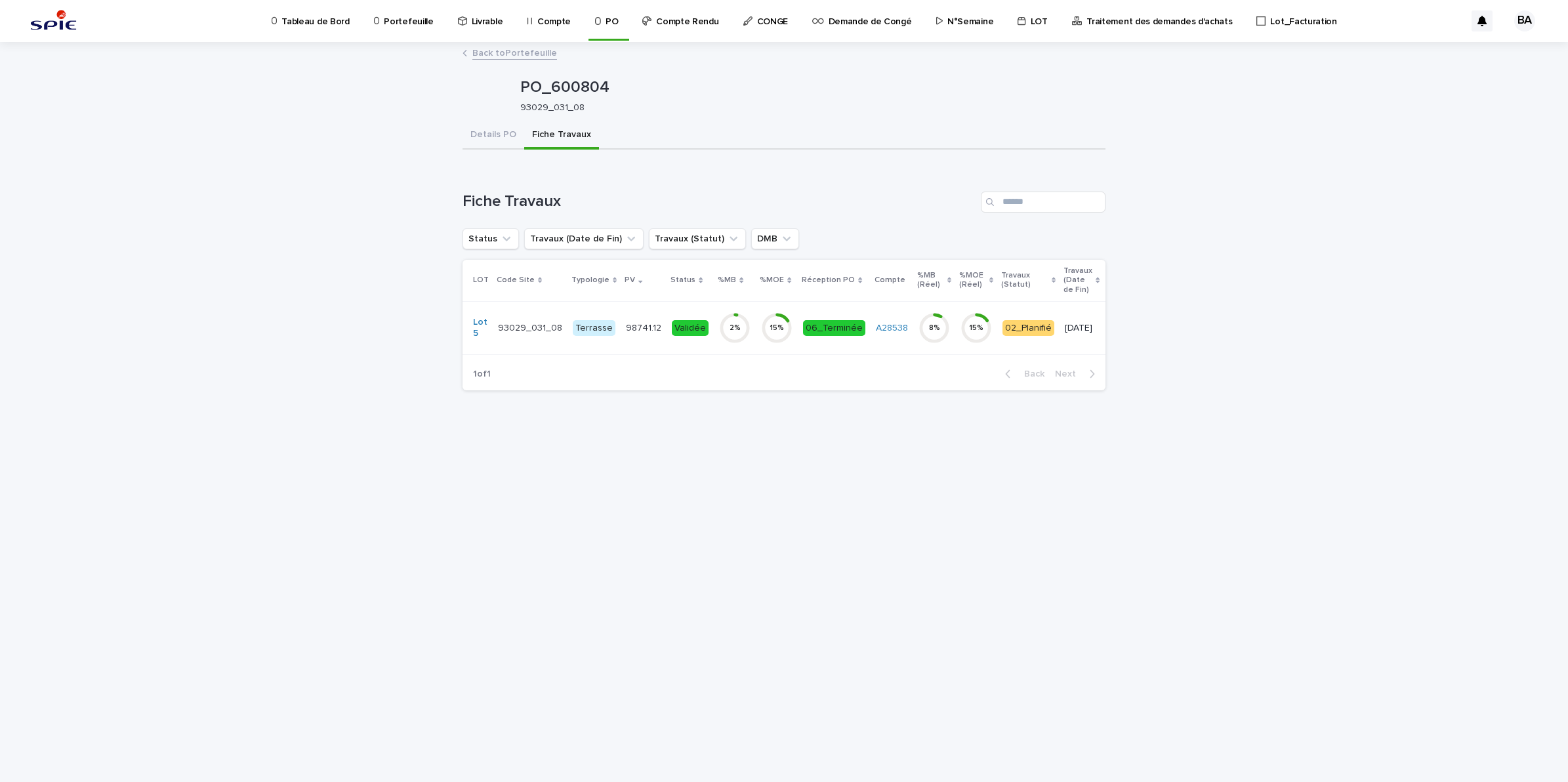
click at [1116, 18] on p "Traitement des demandes d'achats" at bounding box center [1159, 14] width 145 height 28
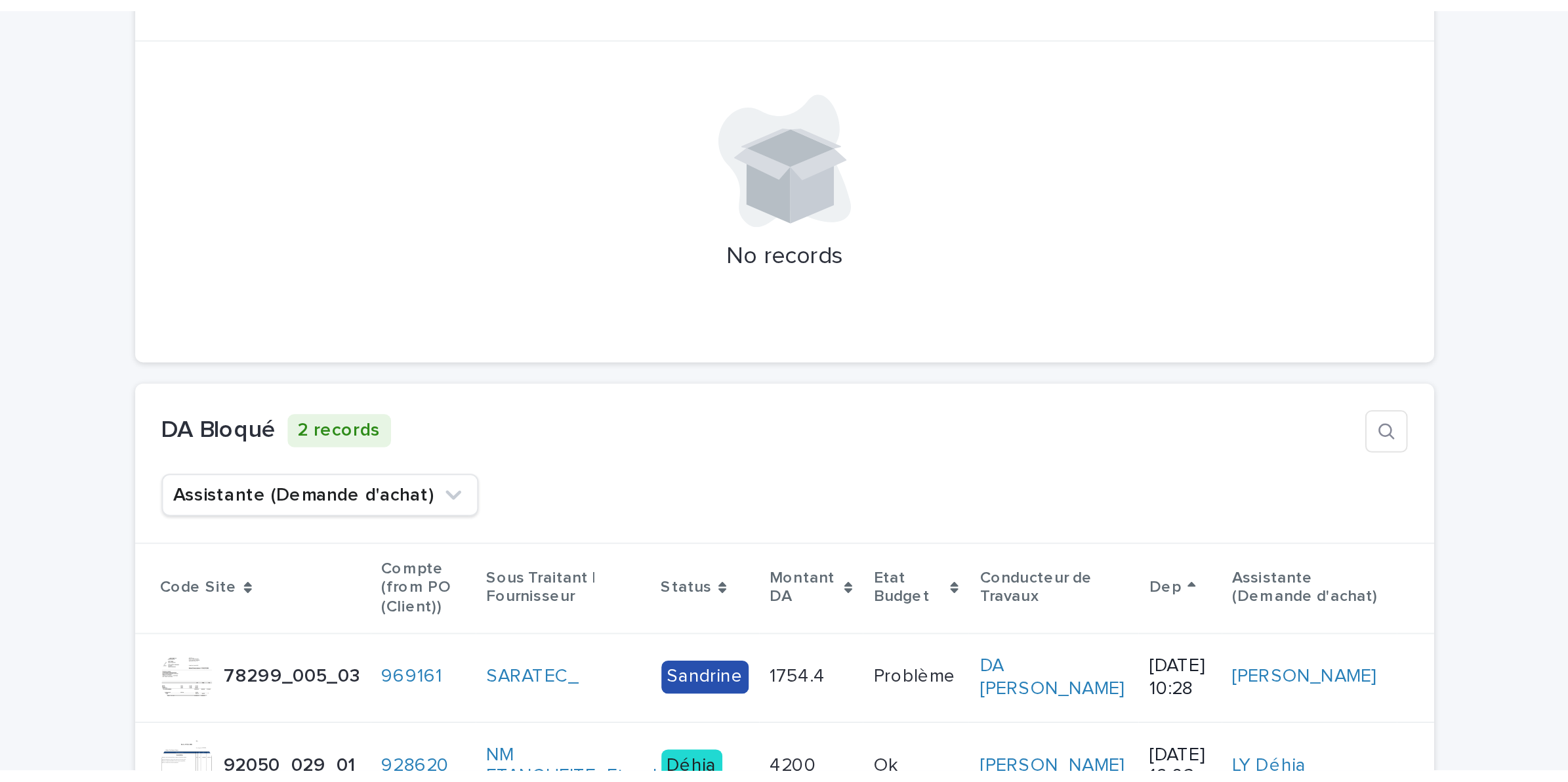
scroll to position [1394, 0]
